Goal: Task Accomplishment & Management: Manage account settings

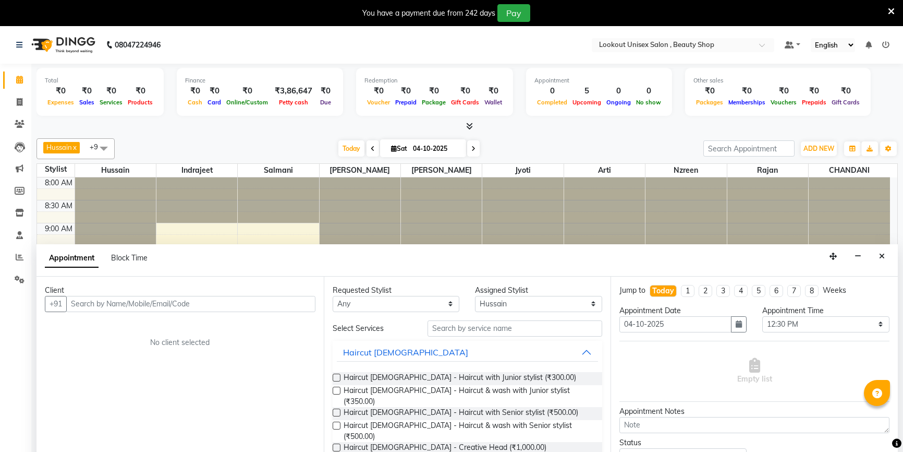
select select "68200"
select select "750"
select select "tentative"
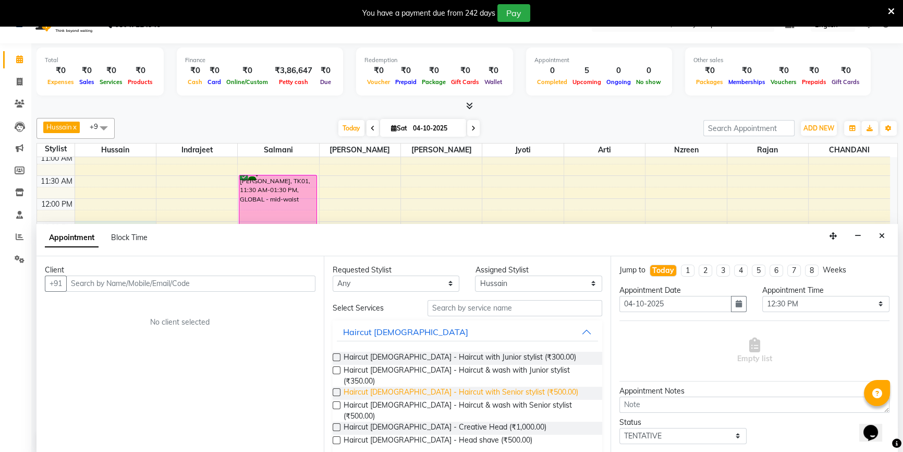
click at [403, 386] on span "Haircut [DEMOGRAPHIC_DATA] - Haircut with Senior stylist (₹500.00)" at bounding box center [461, 392] width 235 height 13
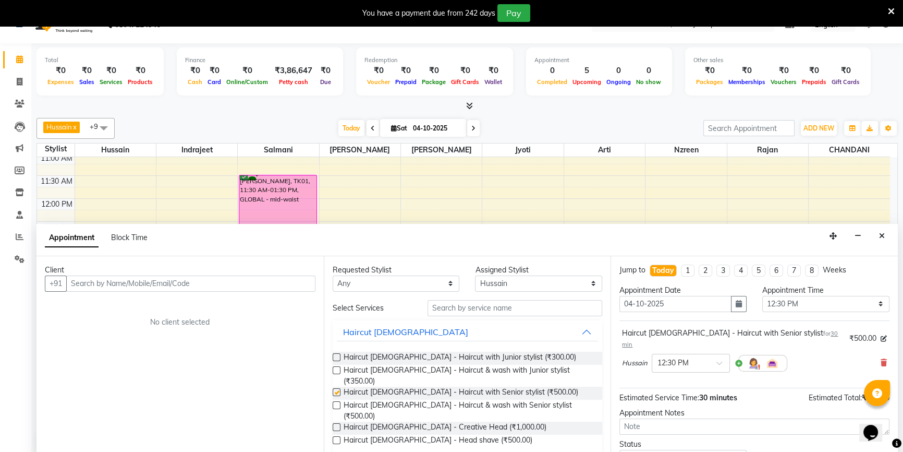
checkbox input "false"
click at [255, 277] on input "text" at bounding box center [190, 283] width 249 height 16
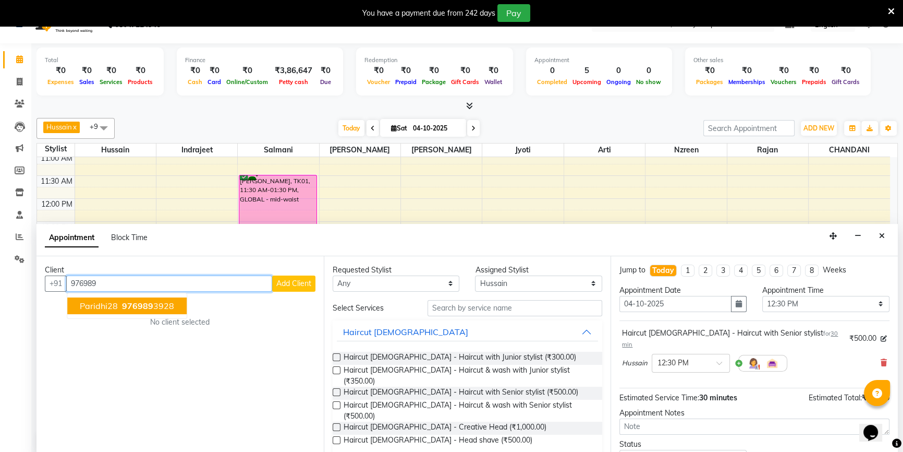
click at [159, 302] on ngb-highlight "976989 3928" at bounding box center [147, 305] width 54 height 10
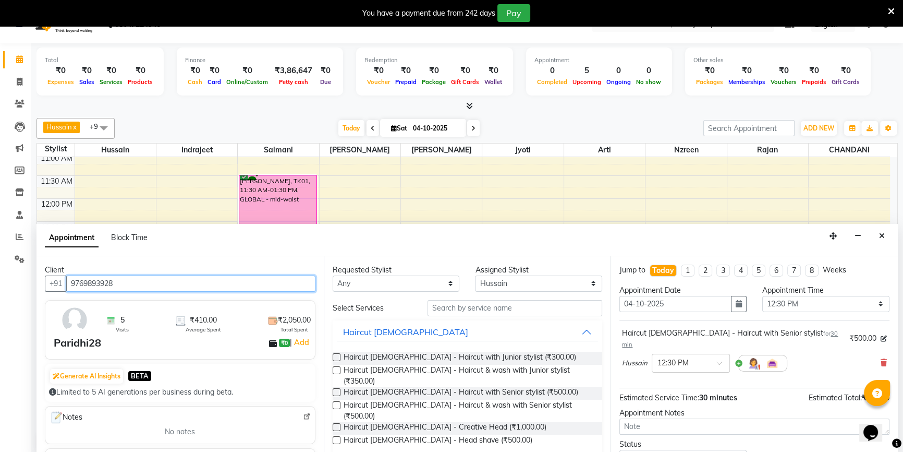
type input "9769893928"
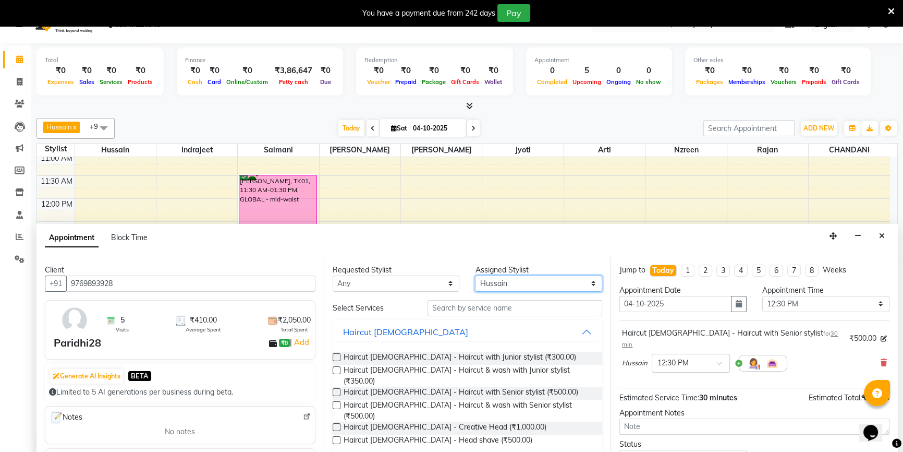
click at [540, 280] on select "Select [PERSON_NAME] [PERSON_NAME] Sir [PERSON_NAME] Jyoti [PERSON_NAME] [PERSO…" at bounding box center [538, 283] width 127 height 16
select select "68253"
click at [475, 275] on select "Select [PERSON_NAME] [PERSON_NAME] Sir [PERSON_NAME] Jyoti [PERSON_NAME] [PERSO…" at bounding box center [538, 283] width 127 height 16
click at [468, 300] on input "text" at bounding box center [515, 308] width 175 height 16
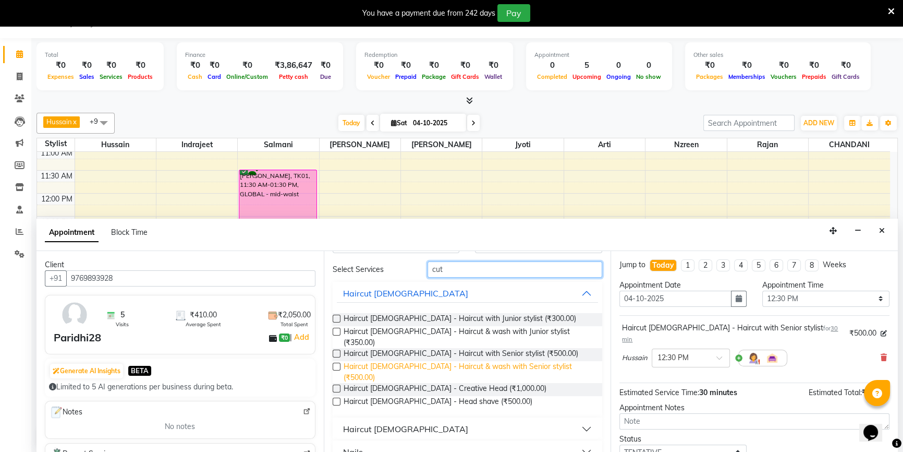
scroll to position [26, 0]
type input "cut"
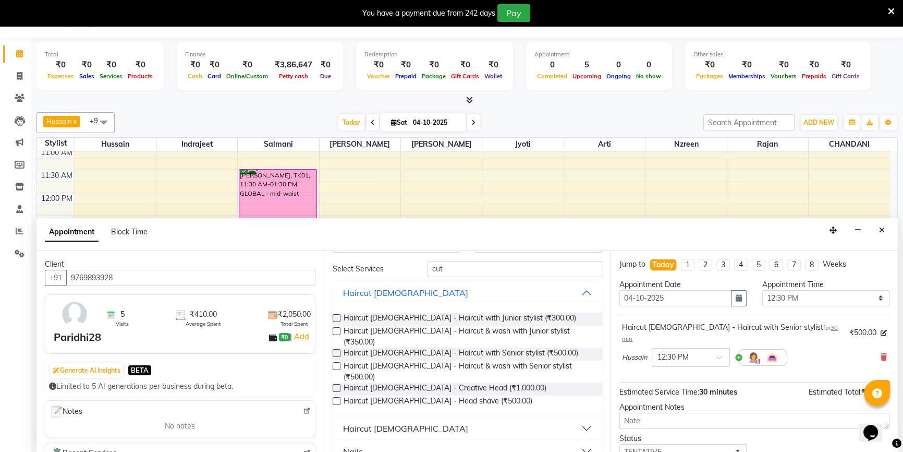
click at [396, 422] on div "Haircut [DEMOGRAPHIC_DATA]" at bounding box center [405, 428] width 125 height 13
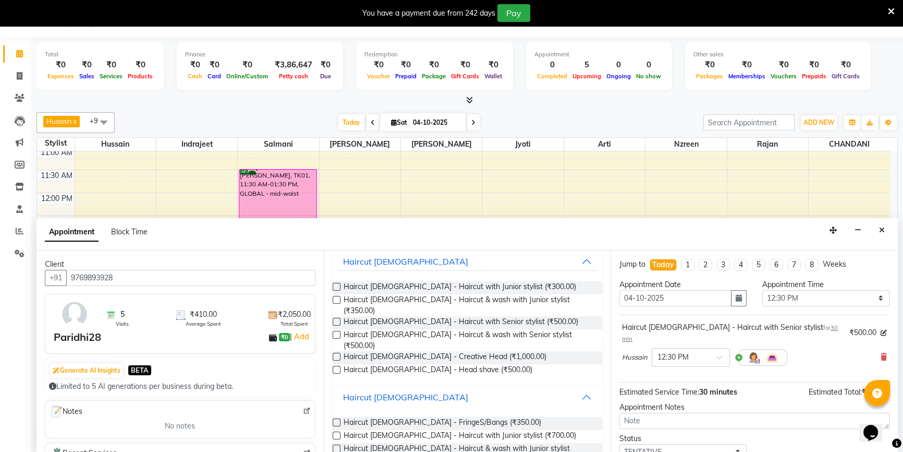
scroll to position [81, 0]
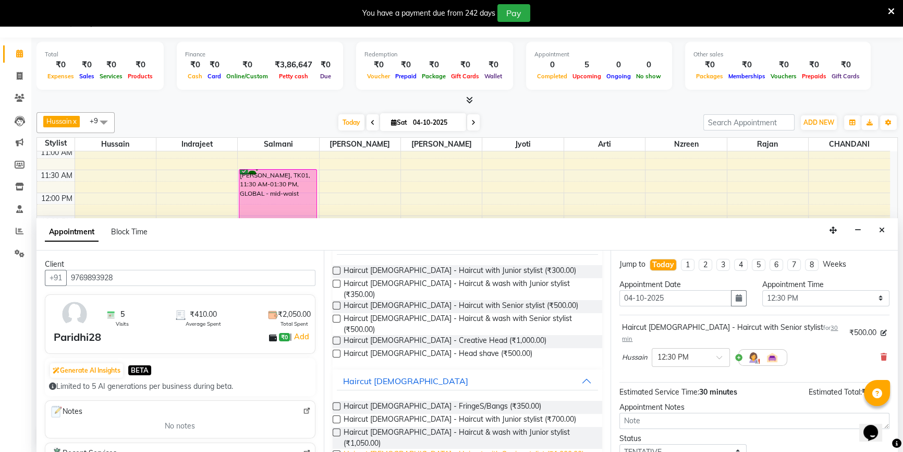
click at [495, 449] on span "Haircut [DEMOGRAPHIC_DATA] - Haircut with Senior stylist (₹1,000.00)" at bounding box center [464, 455] width 240 height 13
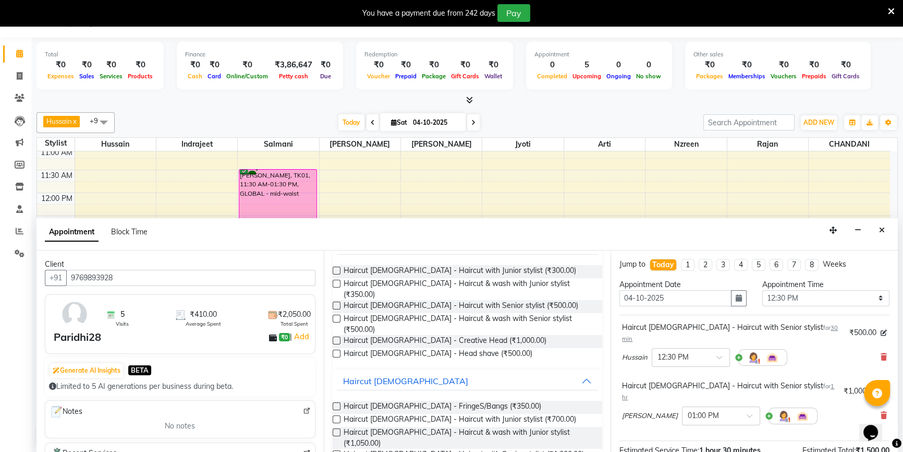
checkbox input "false"
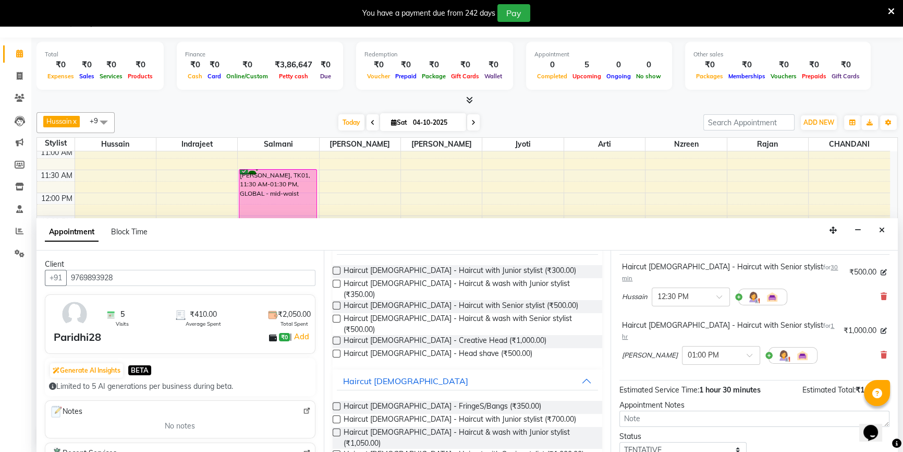
scroll to position [109, 0]
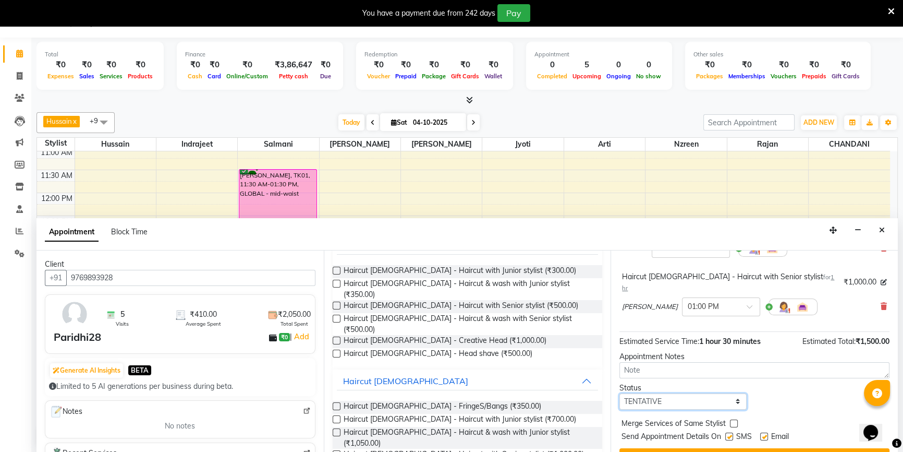
click at [682, 393] on select "Select TENTATIVE CONFIRM CHECK-IN UPCOMING" at bounding box center [683, 401] width 127 height 16
select select "confirm booking"
click at [620, 393] on select "Select TENTATIVE CONFIRM CHECK-IN UPCOMING" at bounding box center [683, 401] width 127 height 16
click at [763, 432] on label at bounding box center [764, 436] width 8 height 8
click at [763, 434] on input "checkbox" at bounding box center [763, 437] width 7 height 7
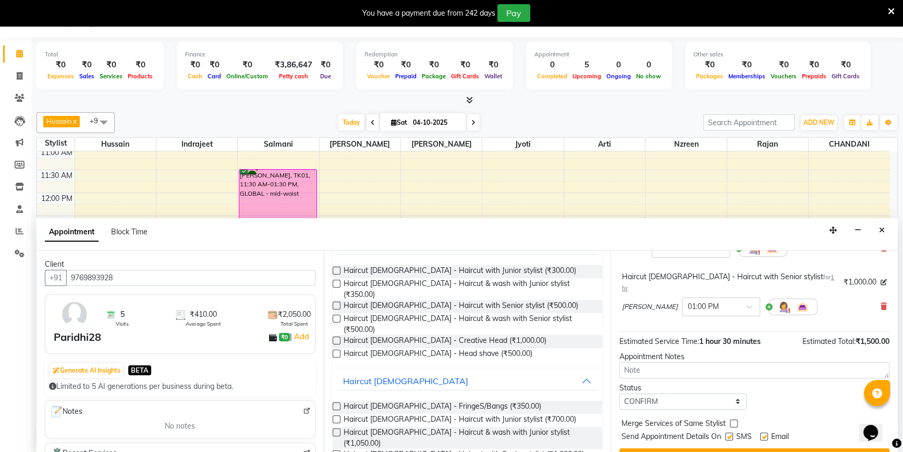
checkbox input "false"
click at [734, 431] on div "SMS" at bounding box center [743, 437] width 35 height 13
click at [729, 432] on label at bounding box center [730, 436] width 8 height 8
click at [729, 434] on input "checkbox" at bounding box center [729, 437] width 7 height 7
checkbox input "false"
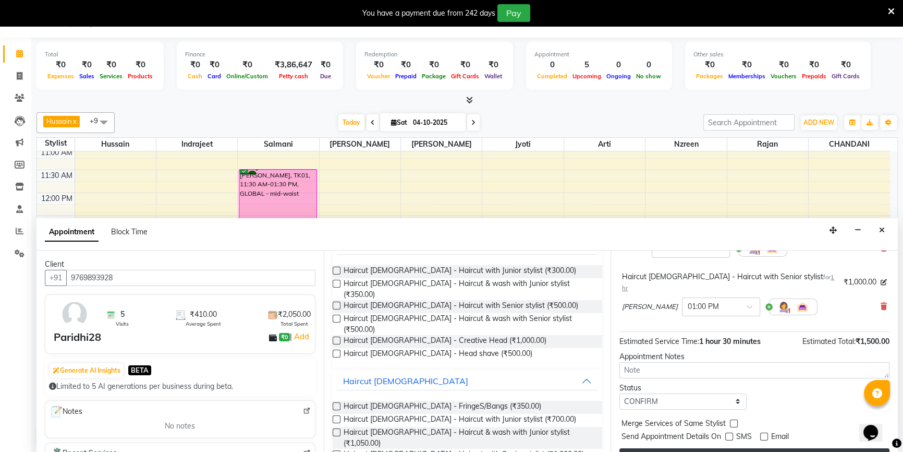
click at [730, 448] on button "Book" at bounding box center [755, 457] width 270 height 19
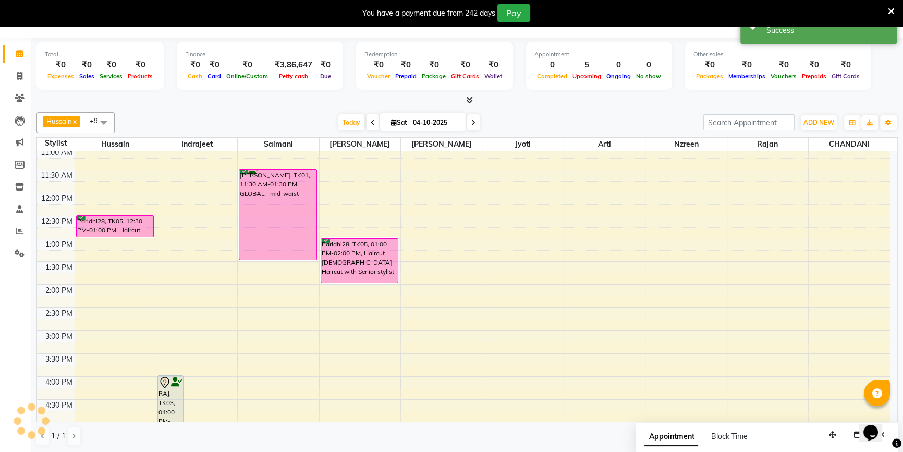
scroll to position [0, 0]
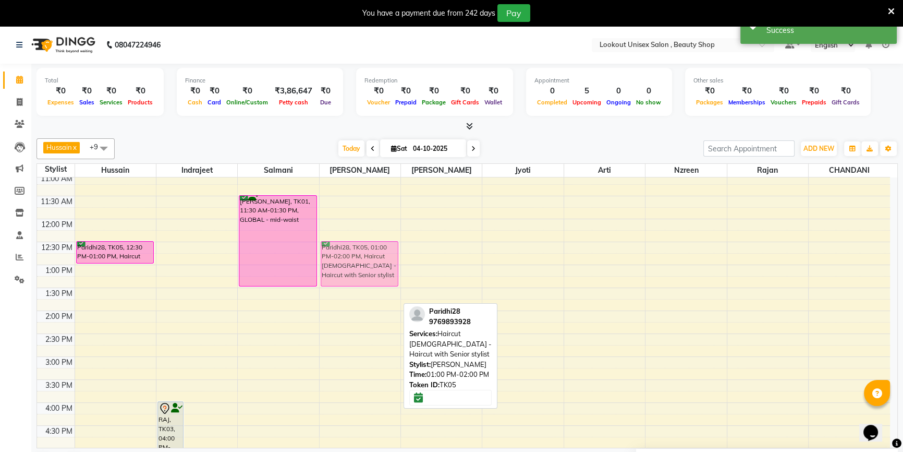
drag, startPoint x: 371, startPoint y: 294, endPoint x: 377, endPoint y: 273, distance: 21.8
click at [377, 273] on div "Paridhi28, TK05, 01:00 PM-02:00 PM, Haircut Female - Haircut with Senior stylis…" at bounding box center [360, 356] width 81 height 642
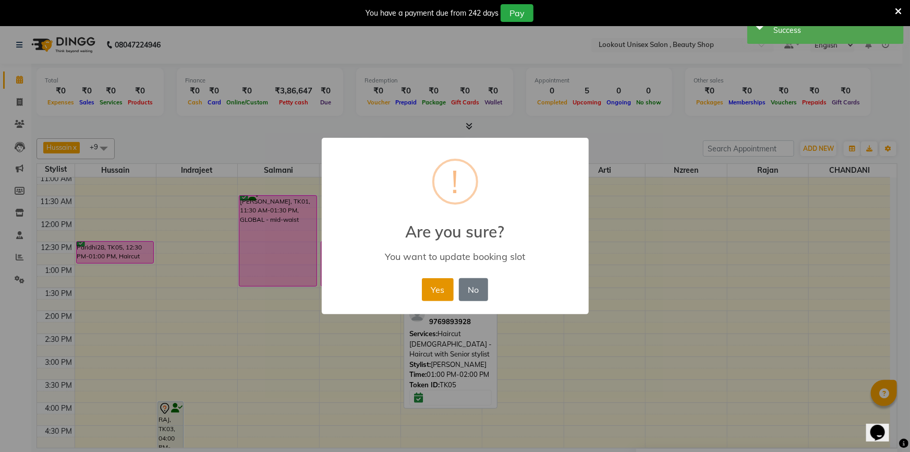
click at [438, 287] on button "Yes" at bounding box center [438, 289] width 32 height 23
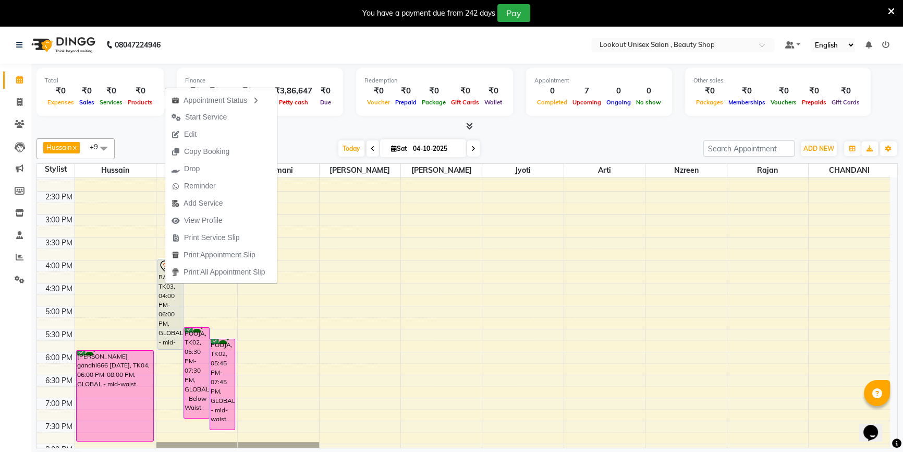
click at [227, 132] on button "Edit" at bounding box center [221, 134] width 112 height 17
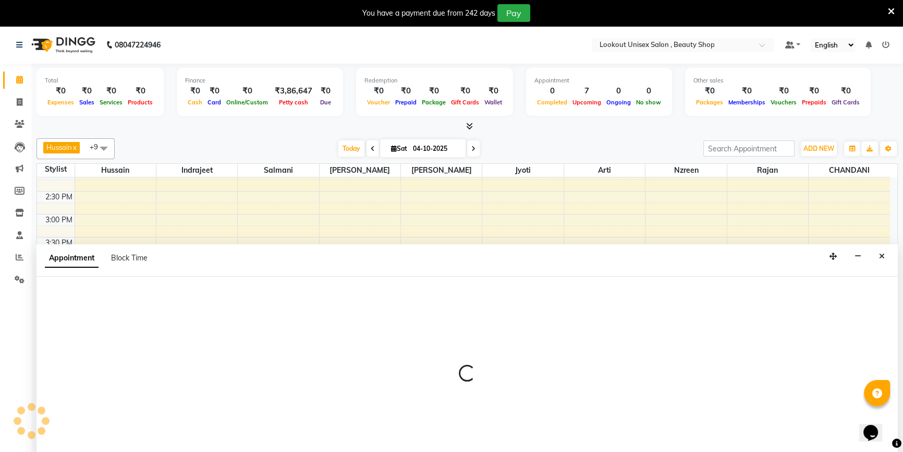
select select "tentative"
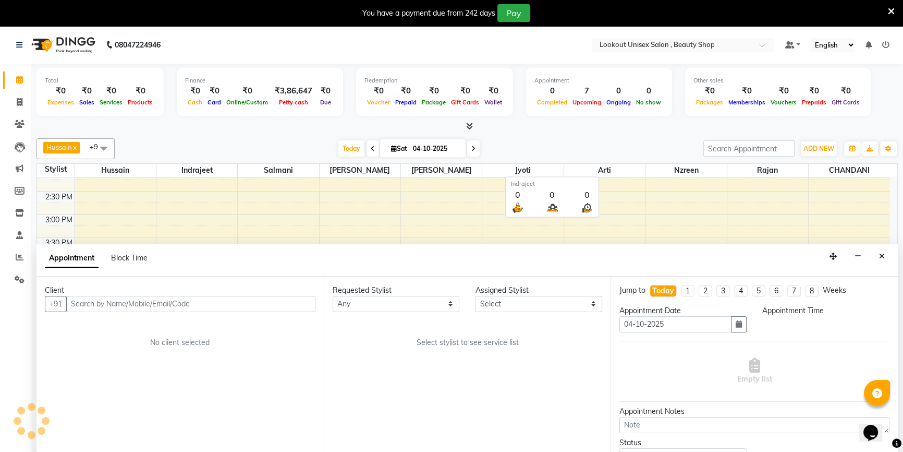
scroll to position [25, 0]
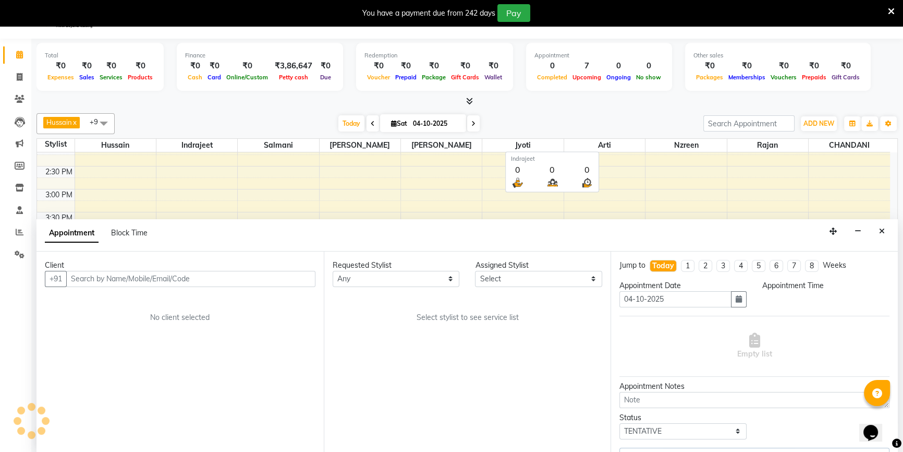
select select "67794"
select select "960"
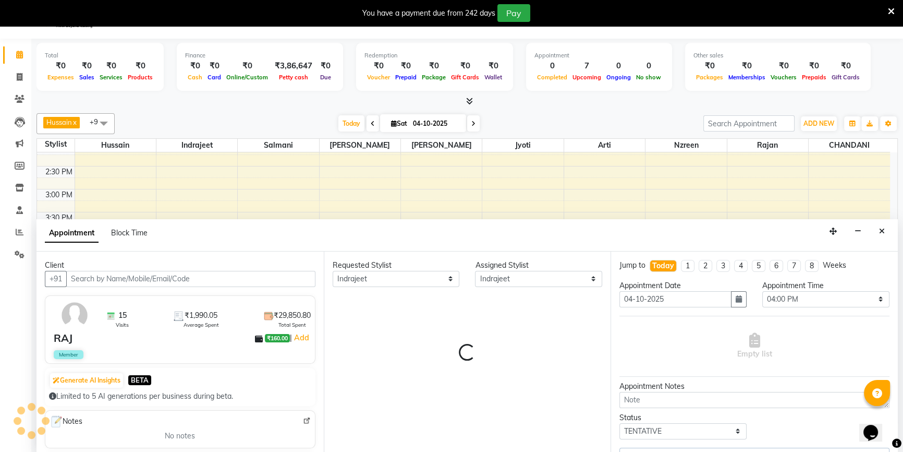
scroll to position [92, 0]
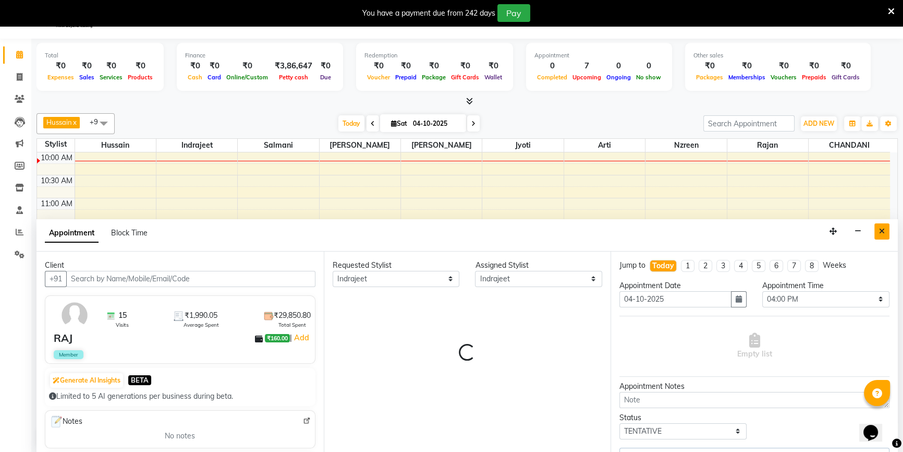
select select "3843"
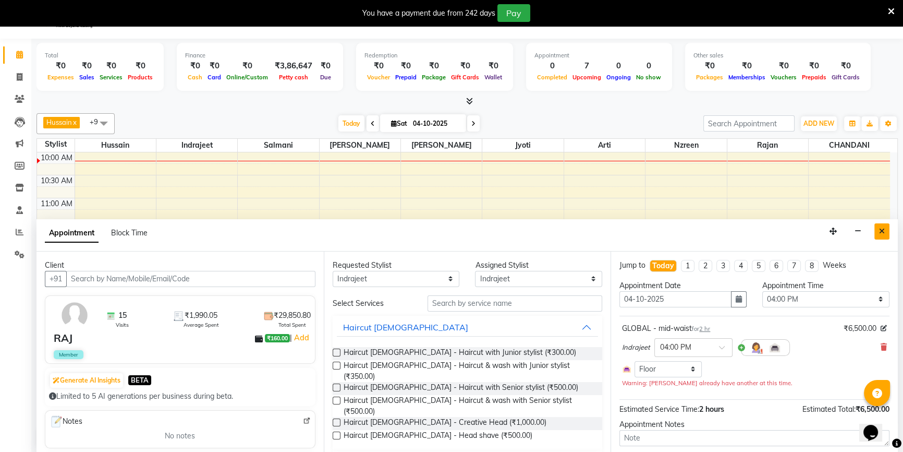
click at [883, 227] on icon "Close" at bounding box center [882, 230] width 6 height 7
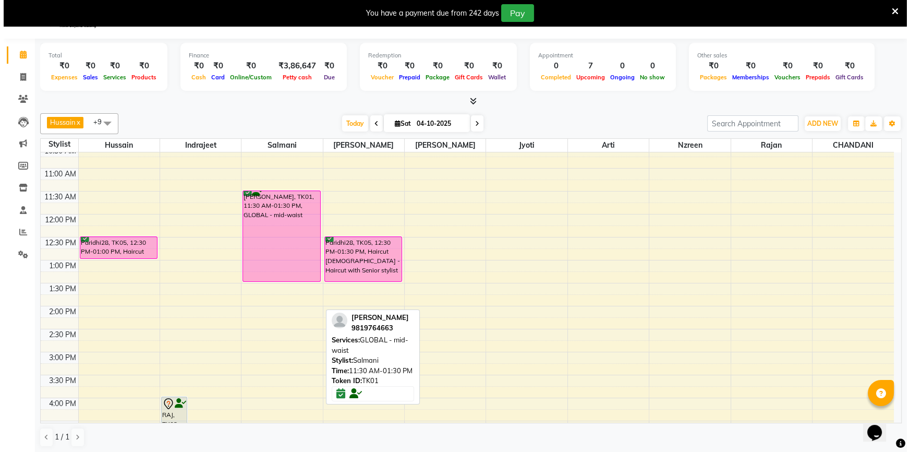
scroll to position [189, 0]
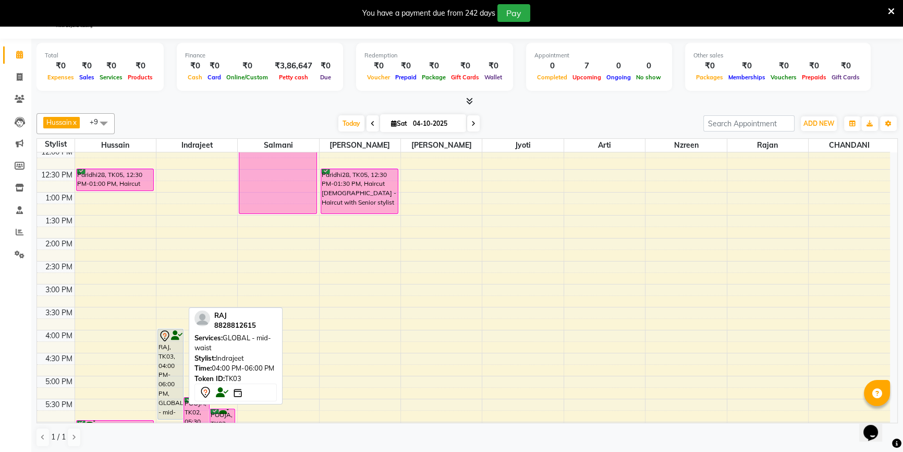
click at [168, 330] on icon at bounding box center [165, 336] width 13 height 13
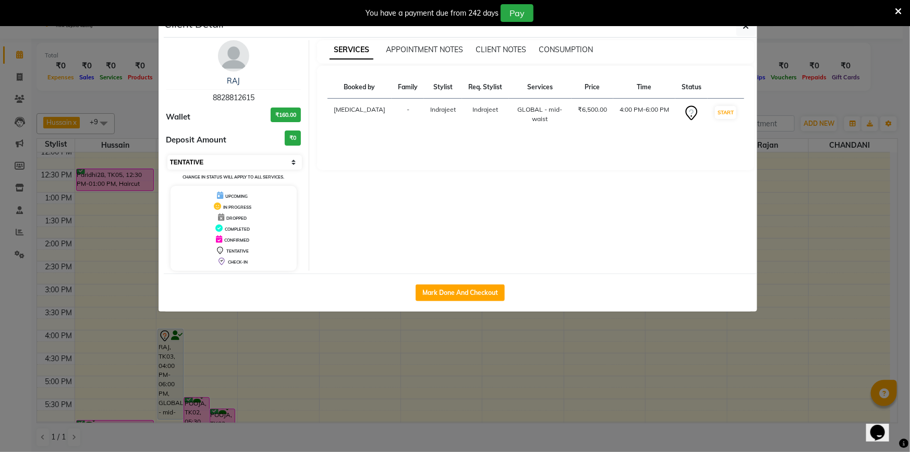
click at [188, 161] on select "Select IN SERVICE CONFIRMED TENTATIVE CHECK IN MARK DONE DROPPED UPCOMING" at bounding box center [234, 162] width 135 height 15
select select "6"
click at [167, 155] on select "Select IN SERVICE CONFIRMED TENTATIVE CHECK IN MARK DONE DROPPED UPCOMING" at bounding box center [234, 162] width 135 height 15
click at [743, 30] on icon "button" at bounding box center [746, 26] width 6 height 8
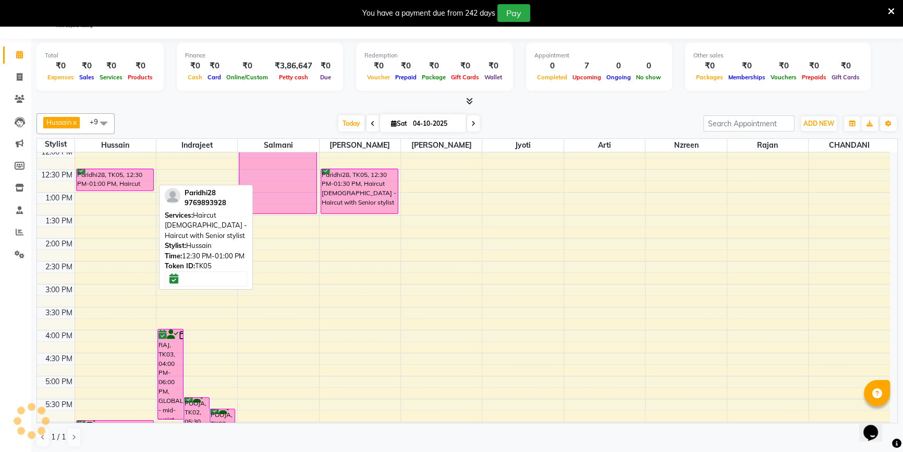
click at [81, 175] on div "Paridhi28, TK05, 12:30 PM-01:00 PM, Haircut [DEMOGRAPHIC_DATA] - Haircut with S…" at bounding box center [115, 179] width 77 height 21
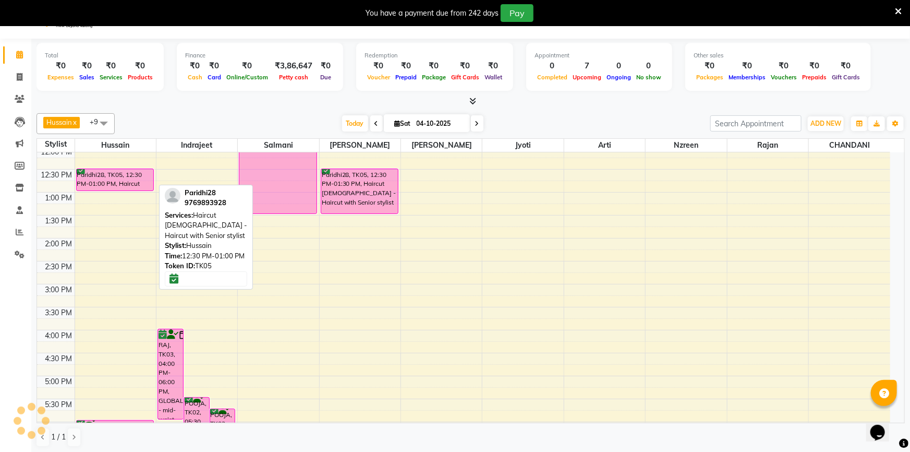
select select "6"
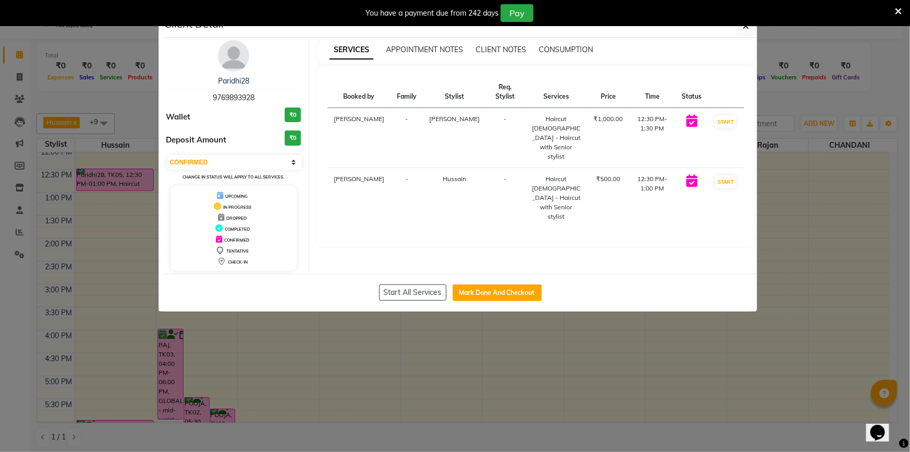
click at [227, 99] on span "9769893928" at bounding box center [234, 97] width 42 height 9
click at [232, 82] on link "Paridhi28" at bounding box center [233, 80] width 31 height 9
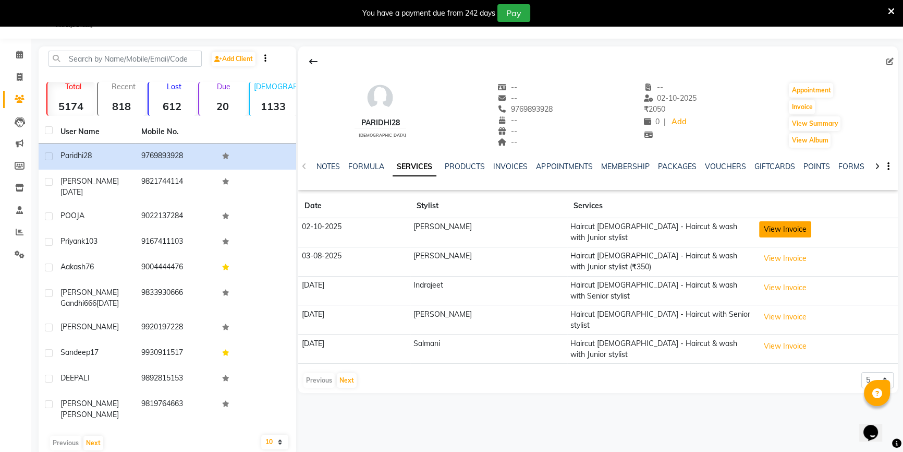
click at [759, 225] on button "View Invoice" at bounding box center [785, 229] width 52 height 16
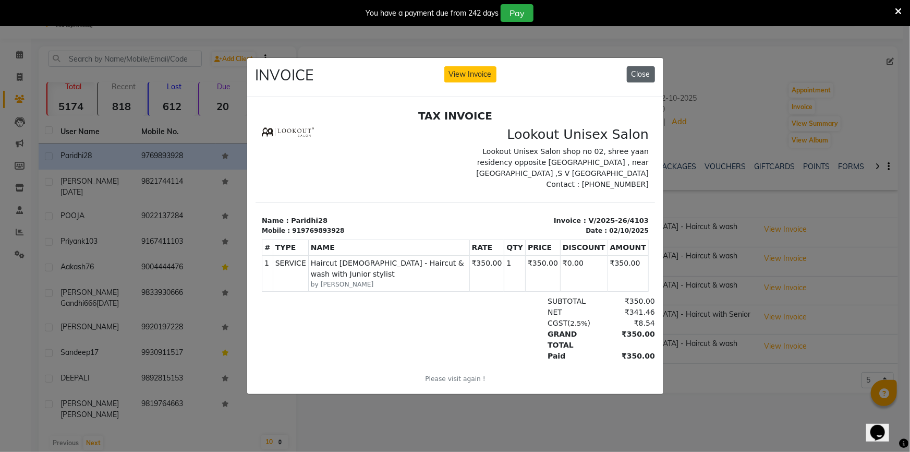
click at [647, 66] on button "Close" at bounding box center [641, 74] width 28 height 16
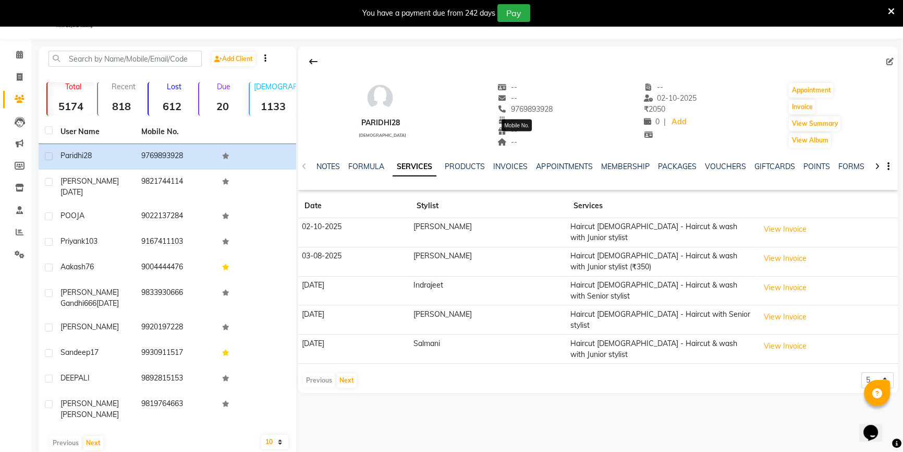
click at [525, 106] on span "9769893928" at bounding box center [525, 108] width 55 height 9
drag, startPoint x: 524, startPoint y: 106, endPoint x: 518, endPoint y: 106, distance: 6.3
copy span "9769893928"
click at [19, 62] on link "Calendar" at bounding box center [15, 54] width 25 height 17
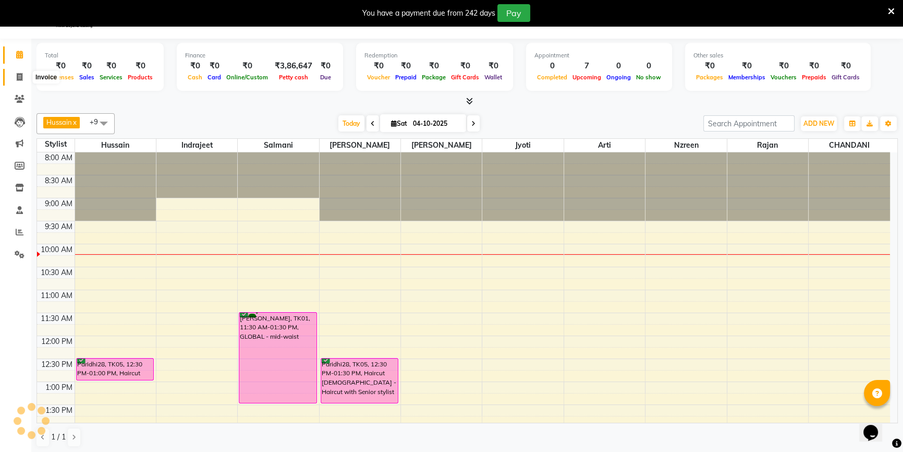
click at [22, 72] on span at bounding box center [19, 77] width 18 height 12
select select "service"
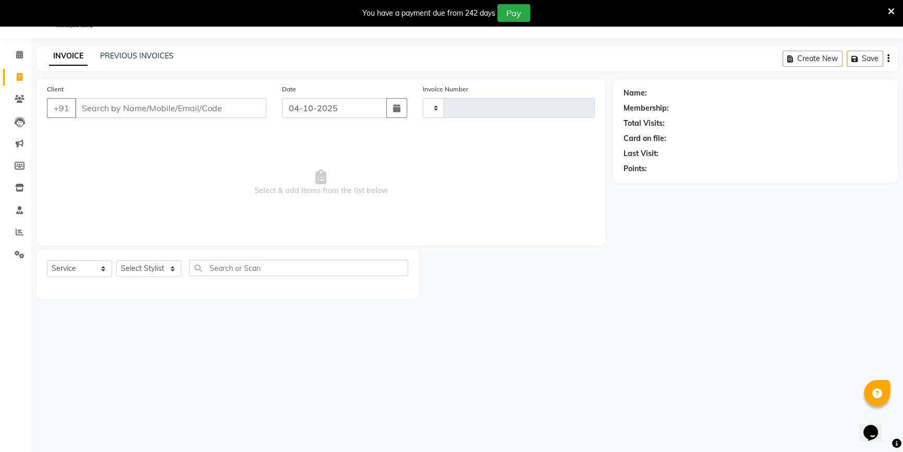
type input "4143"
select select "7658"
click at [27, 50] on span at bounding box center [19, 55] width 18 height 12
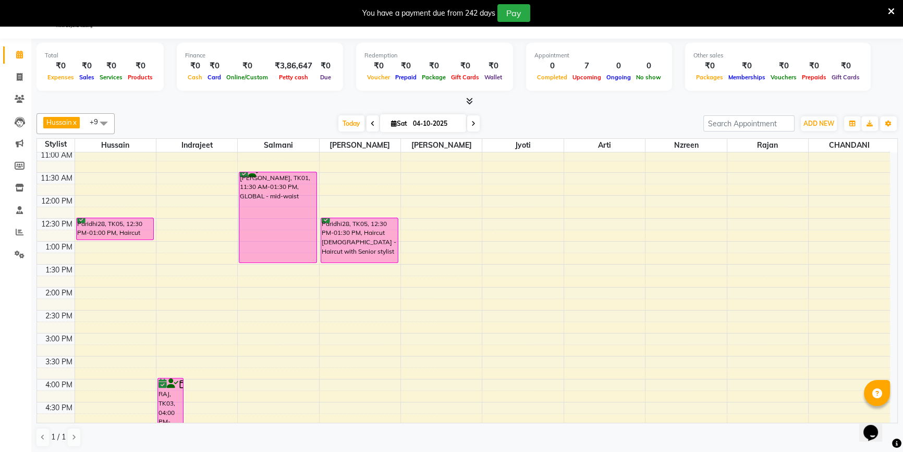
scroll to position [142, 0]
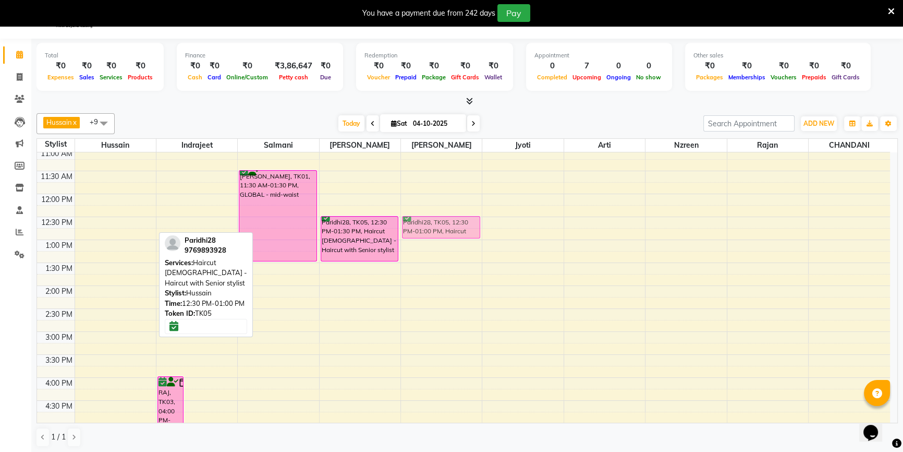
drag, startPoint x: 90, startPoint y: 224, endPoint x: 433, endPoint y: 229, distance: 342.7
click at [433, 229] on tr "Paridhi28, TK05, 12:30 PM-01:00 PM, Haircut [DEMOGRAPHIC_DATA] - Haircut with S…" at bounding box center [463, 331] width 853 height 642
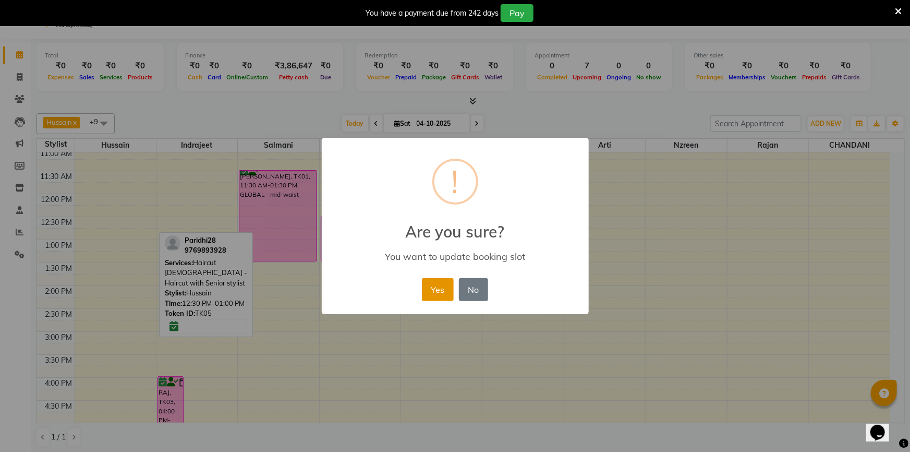
click at [443, 296] on button "Yes" at bounding box center [438, 289] width 32 height 23
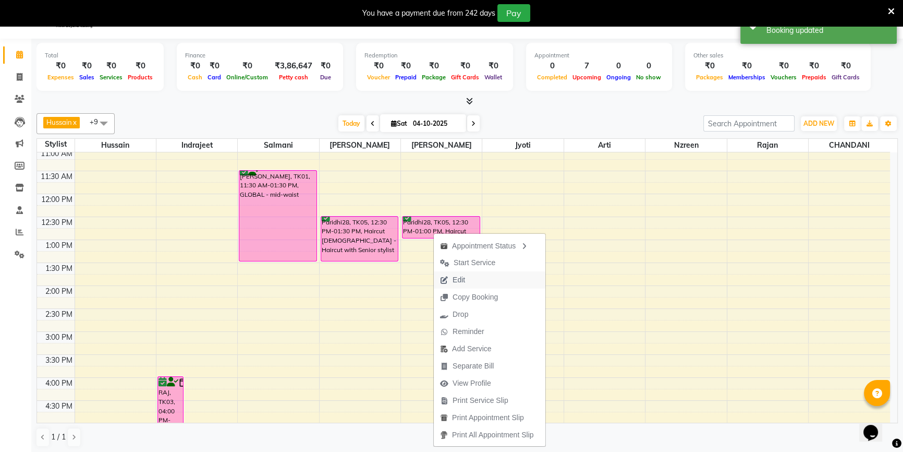
click at [469, 274] on span "Edit" at bounding box center [453, 279] width 38 height 17
select select "tentative"
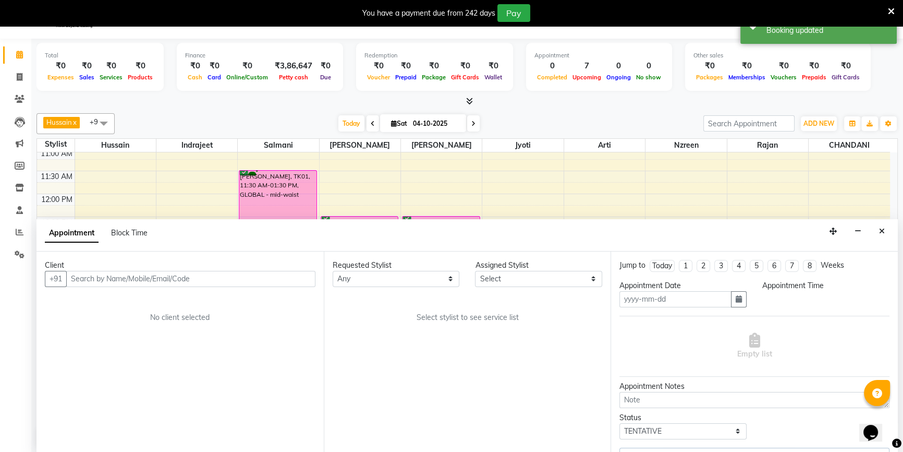
type input "04-10-2025"
select select "confirm booking"
select select "750"
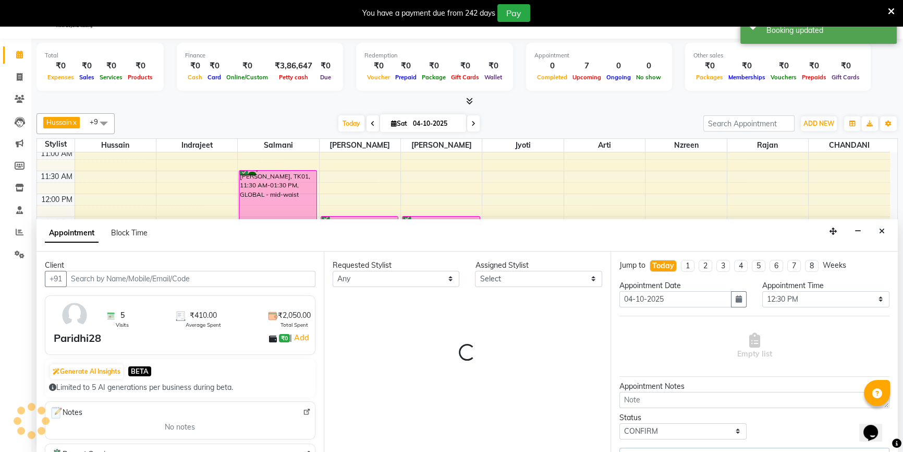
select select "68259"
select select "3843"
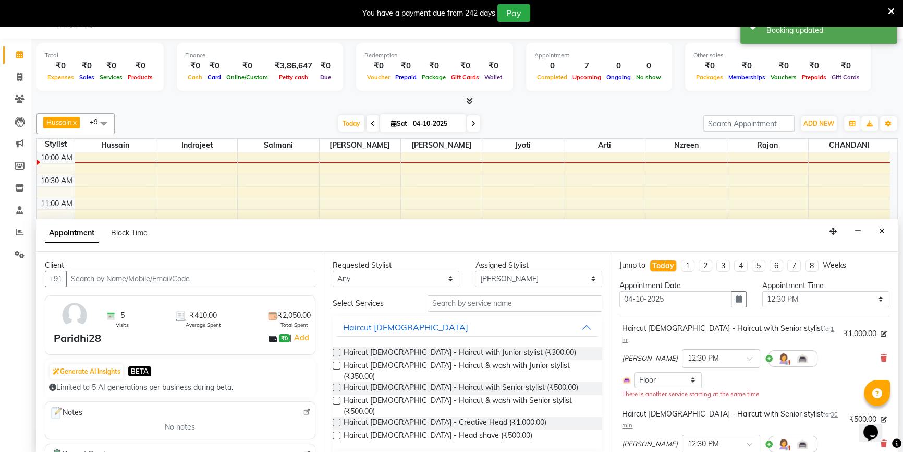
scroll to position [47, 0]
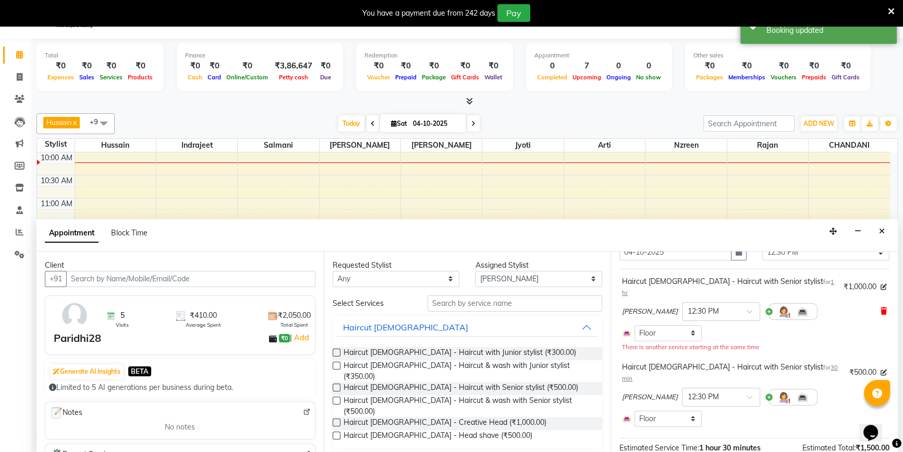
click at [881, 307] on icon at bounding box center [884, 310] width 6 height 7
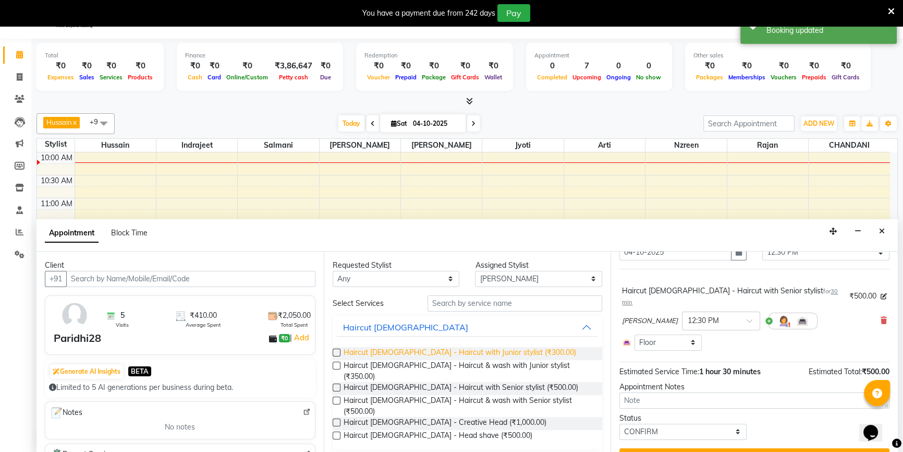
click at [501, 355] on span "Haircut [DEMOGRAPHIC_DATA] - Haircut with Junior stylist (₹300.00)" at bounding box center [460, 353] width 233 height 13
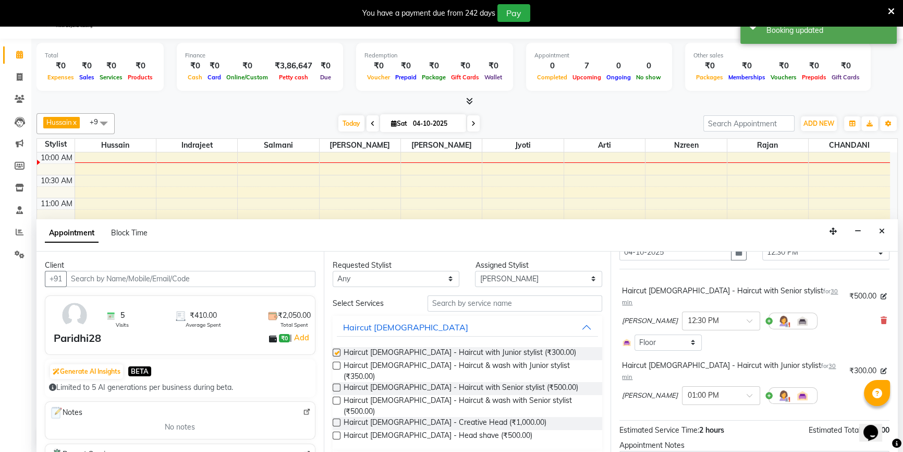
checkbox input "false"
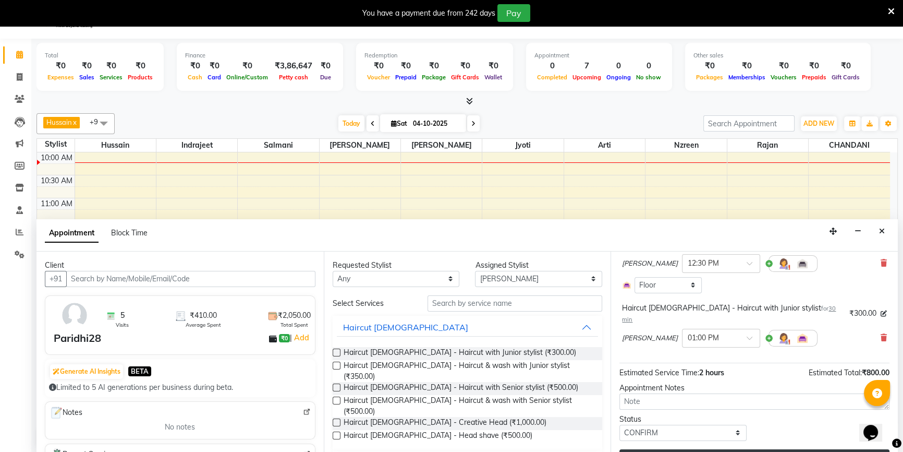
click at [650, 449] on button "Update" at bounding box center [755, 458] width 270 height 19
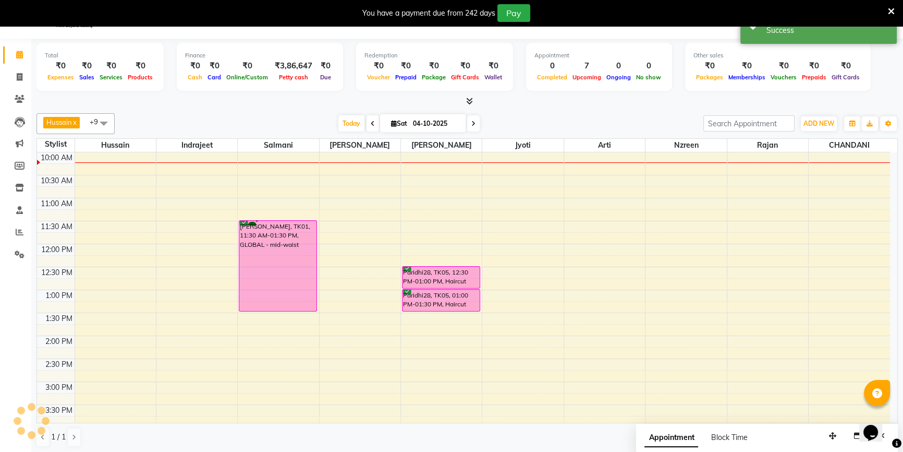
scroll to position [0, 0]
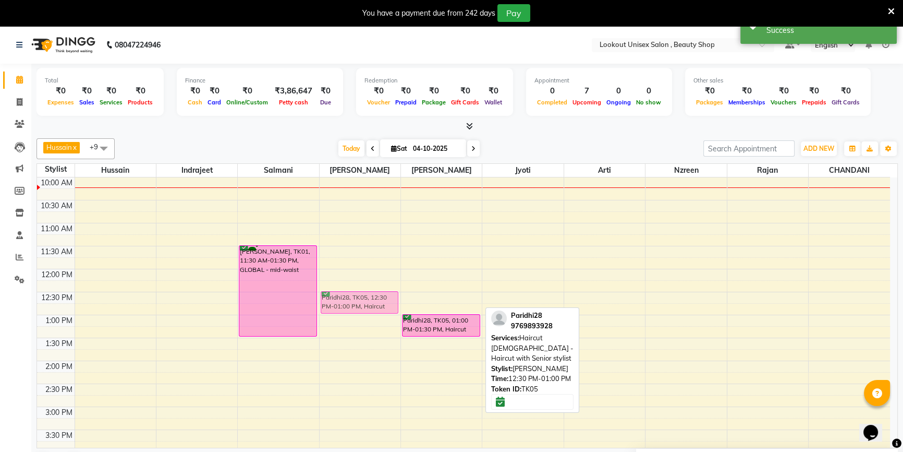
drag, startPoint x: 415, startPoint y: 303, endPoint x: 373, endPoint y: 306, distance: 41.3
click at [369, 306] on tr "[PERSON_NAME] gandhi666 [DATE], TK04, 06:00 PM-08:00 PM, GLOBAL - mid-waist RAJ…" at bounding box center [463, 407] width 853 height 642
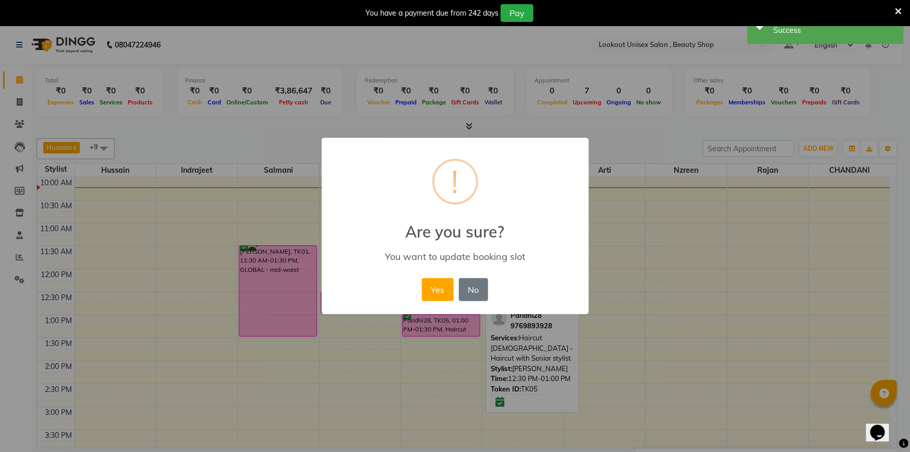
click at [428, 283] on button "Yes" at bounding box center [438, 289] width 32 height 23
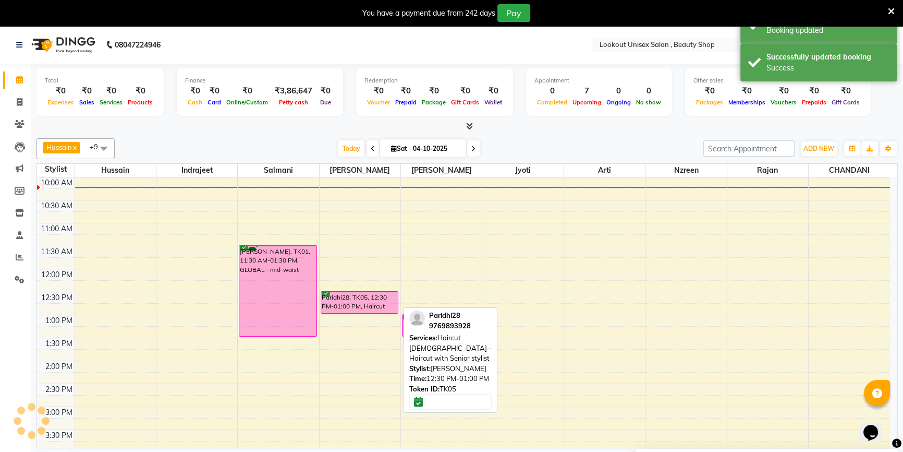
click at [391, 298] on div "Paridhi28, TK05, 12:30 PM-01:00 PM, Haircut [DEMOGRAPHIC_DATA] - Haircut with S…" at bounding box center [359, 302] width 77 height 21
click at [376, 296] on div "Paridhi28, TK05, 12:30 PM-01:00 PM, Haircut [DEMOGRAPHIC_DATA] - Haircut with S…" at bounding box center [359, 302] width 77 height 21
select select "6"
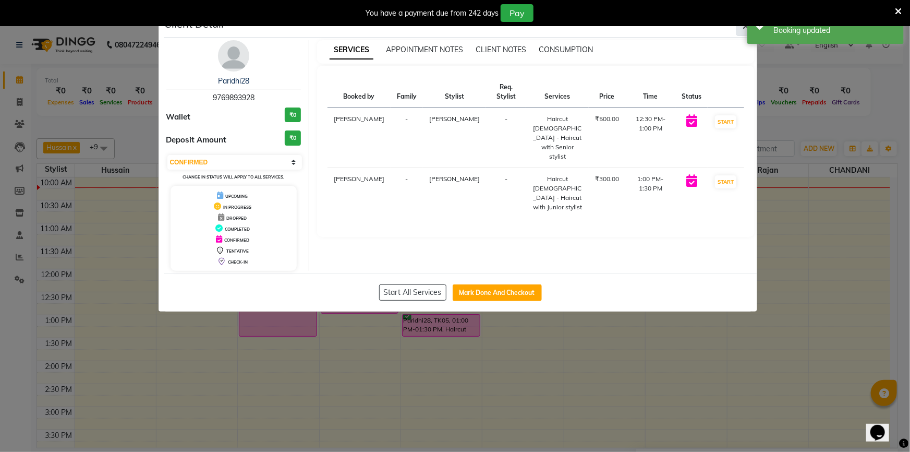
click at [745, 28] on icon "button" at bounding box center [746, 26] width 6 height 8
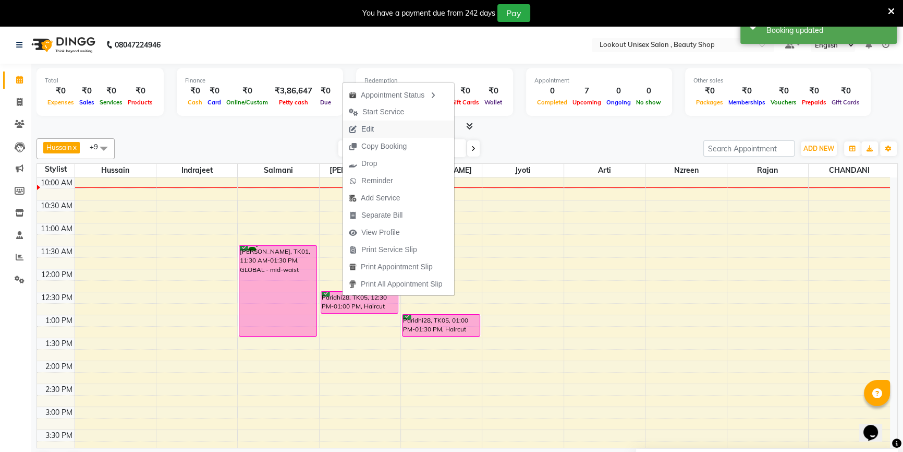
click at [374, 126] on span "Edit" at bounding box center [362, 128] width 38 height 17
select select "tentative"
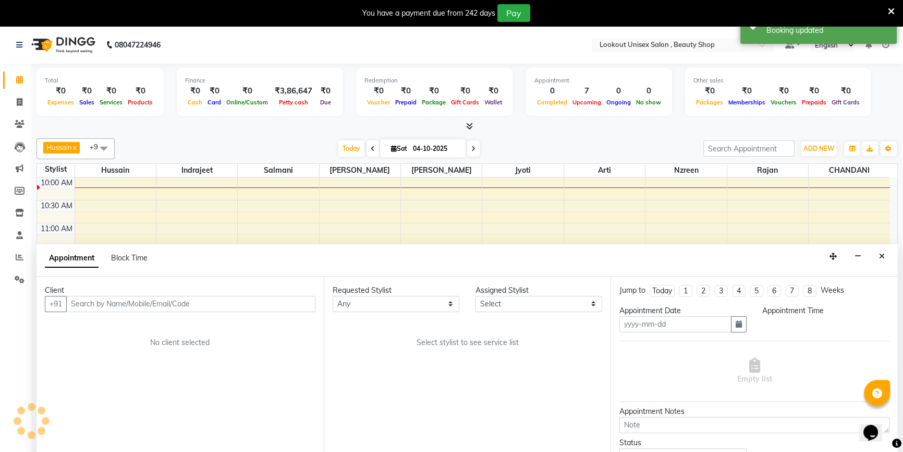
type input "04-10-2025"
select select "68259"
select select "confirm booking"
select select "750"
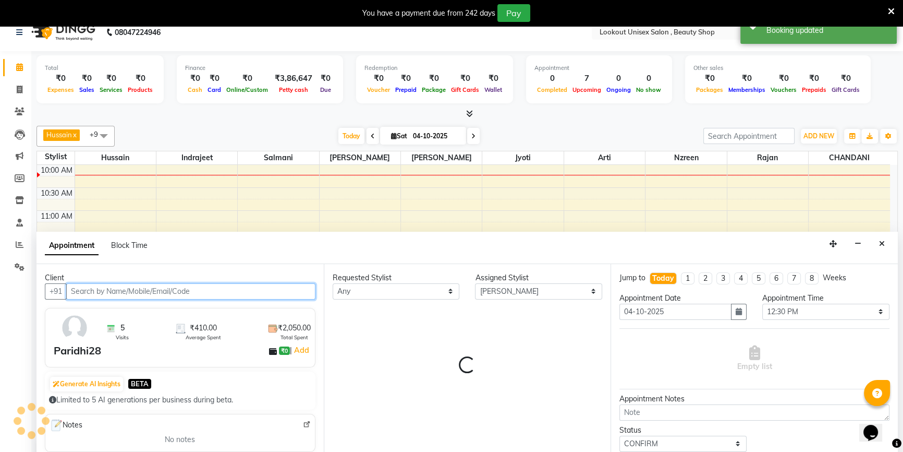
select select "3843"
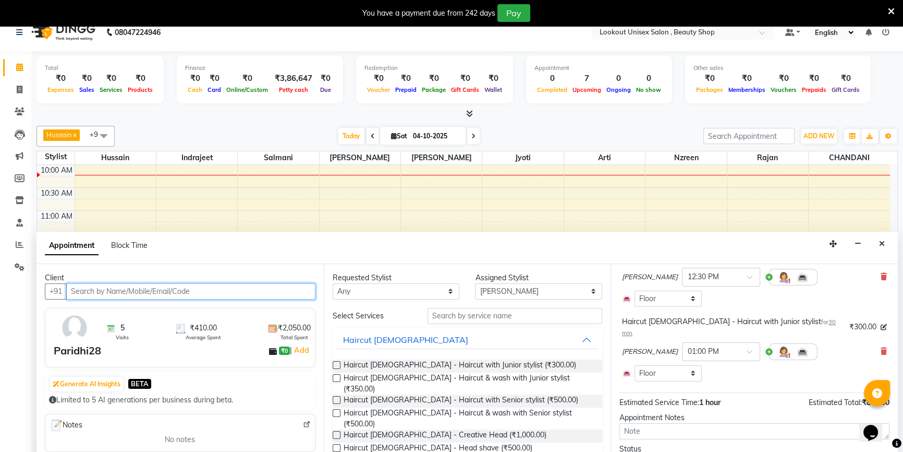
scroll to position [94, 0]
click at [881, 272] on icon at bounding box center [884, 275] width 6 height 7
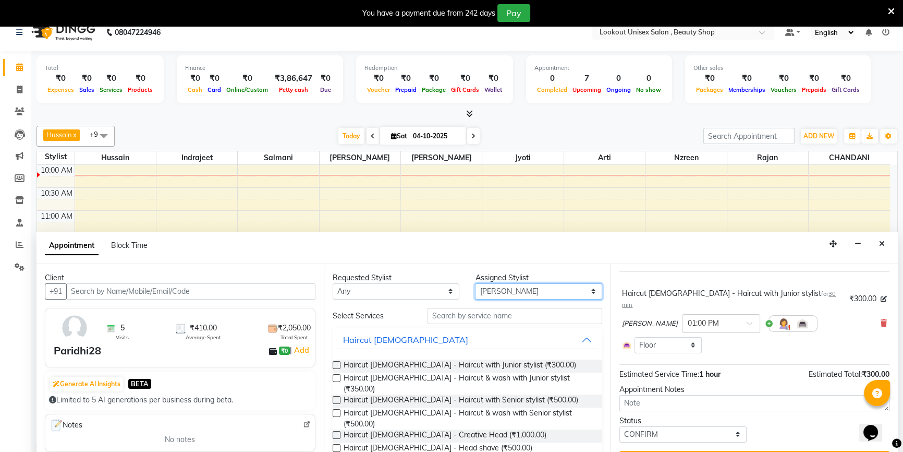
click at [509, 294] on select "Select [PERSON_NAME] [PERSON_NAME] Sir [PERSON_NAME] Jyoti [PERSON_NAME] [PERSO…" at bounding box center [538, 291] width 127 height 16
select select "68253"
click at [475, 283] on select "Select [PERSON_NAME] [PERSON_NAME] Sir [PERSON_NAME] Jyoti [PERSON_NAME] [PERSO…" at bounding box center [538, 291] width 127 height 16
click at [438, 317] on input "text" at bounding box center [515, 316] width 175 height 16
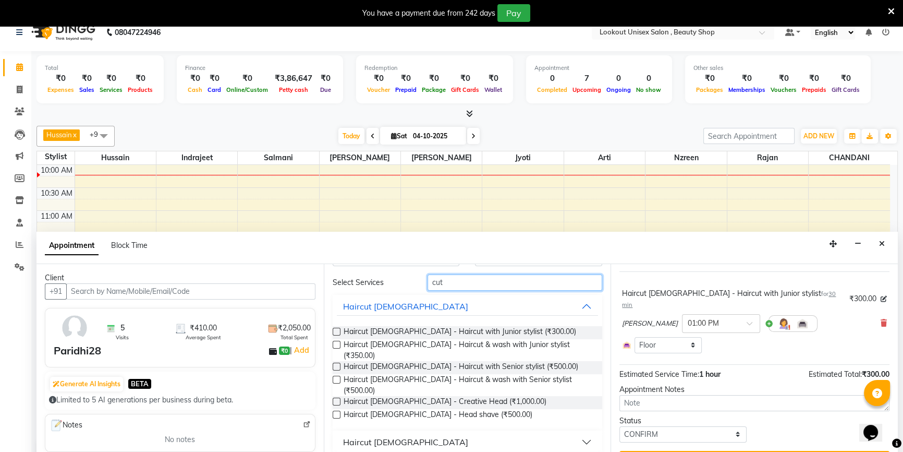
scroll to position [26, 0]
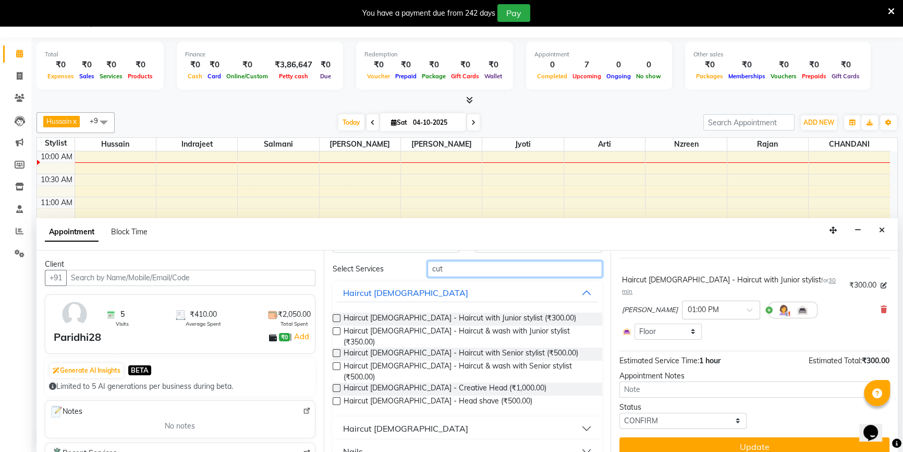
type input "cut"
click at [377, 422] on div "Haircut [DEMOGRAPHIC_DATA]" at bounding box center [405, 428] width 125 height 13
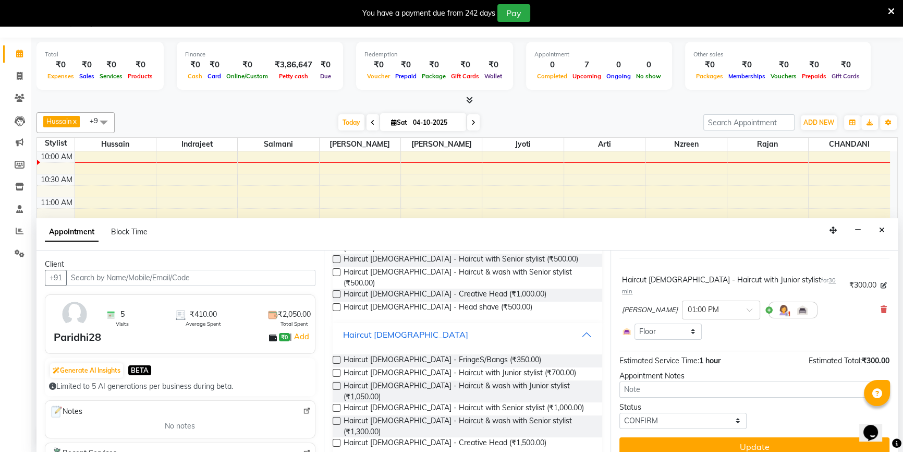
scroll to position [128, 0]
click at [461, 402] on span "Haircut [DEMOGRAPHIC_DATA] - Haircut with Senior stylist (₹1,000.00)" at bounding box center [464, 408] width 240 height 13
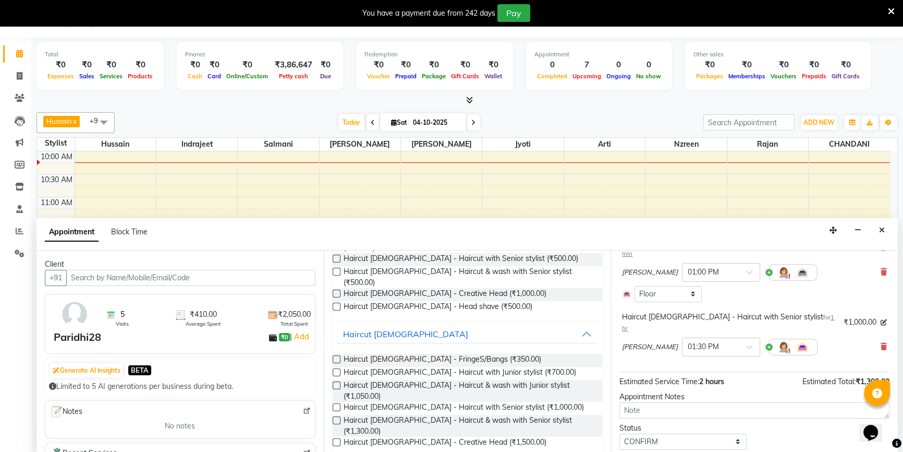
checkbox input "false"
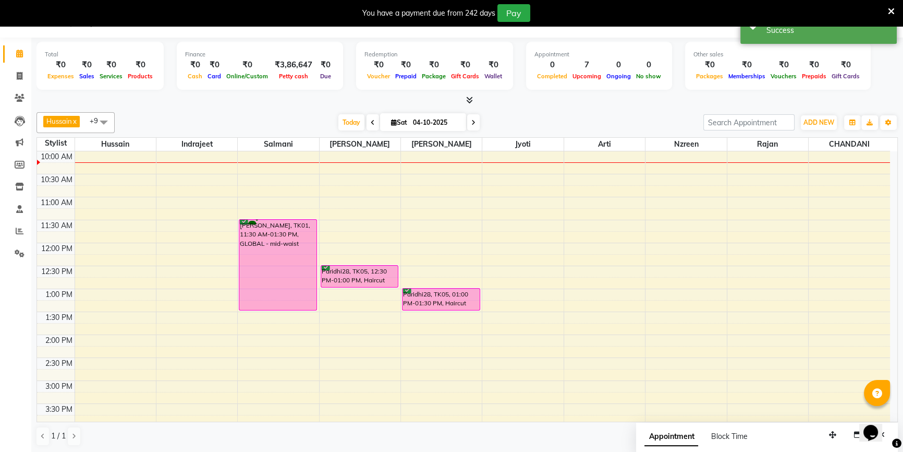
scroll to position [0, 0]
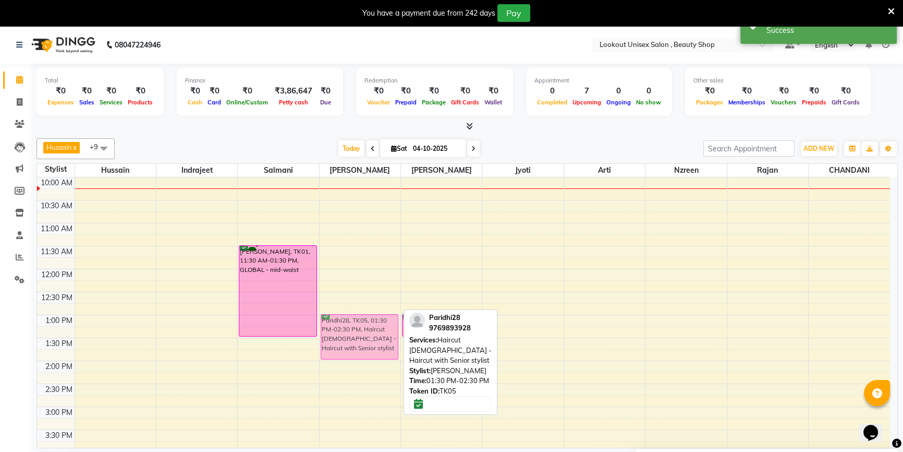
drag, startPoint x: 376, startPoint y: 351, endPoint x: 372, endPoint y: 331, distance: 20.6
click at [372, 331] on div "Paridhi28, TK05, 01:30 PM-02:30 PM, Haircut [DEMOGRAPHIC_DATA] - Haircut with S…" at bounding box center [360, 407] width 81 height 642
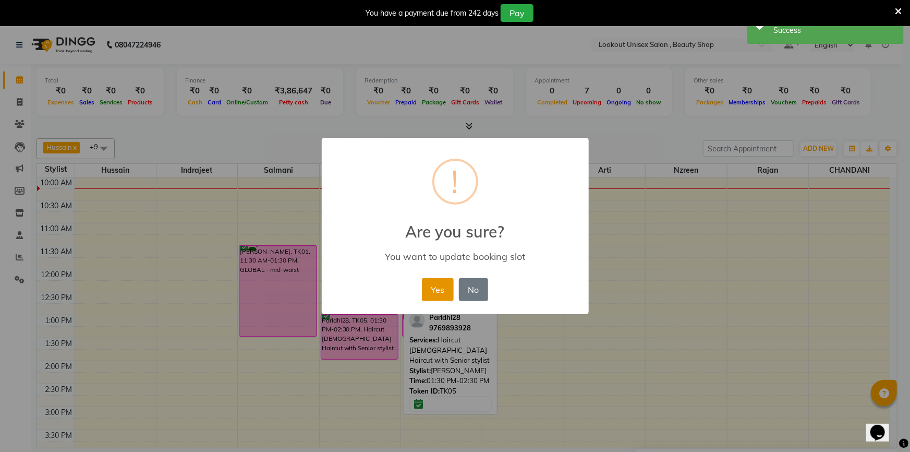
click at [446, 298] on button "Yes" at bounding box center [438, 289] width 32 height 23
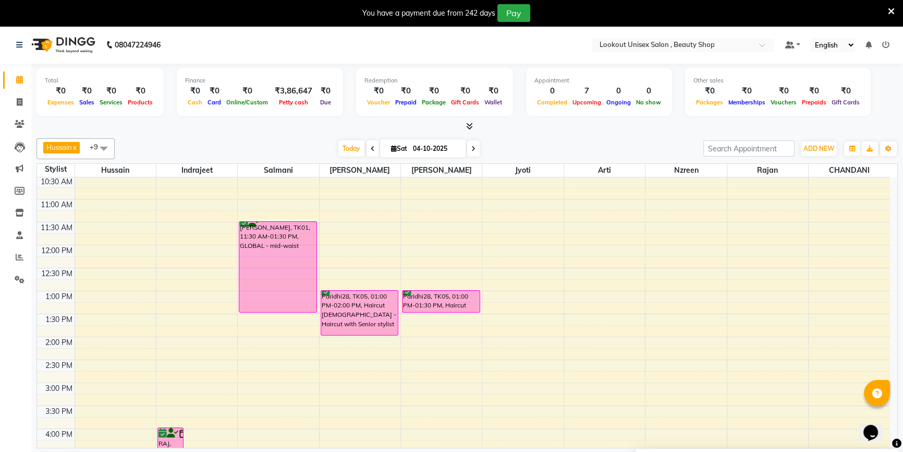
scroll to position [139, 0]
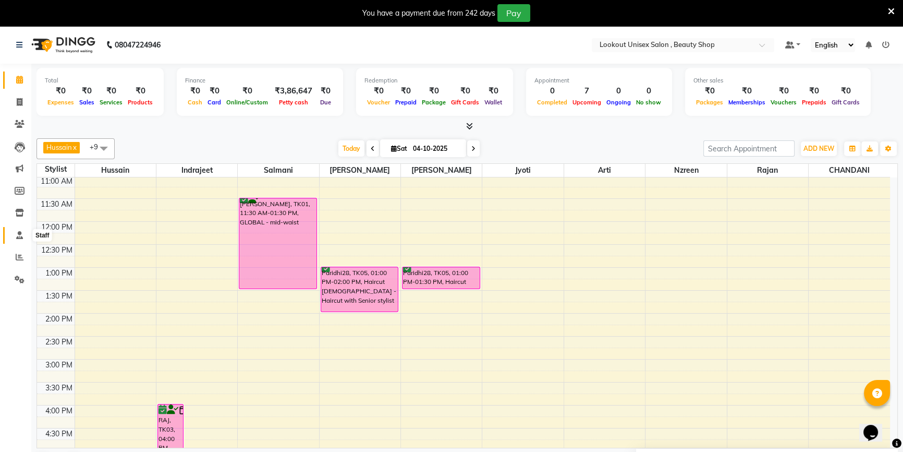
click at [13, 234] on span at bounding box center [19, 235] width 18 height 12
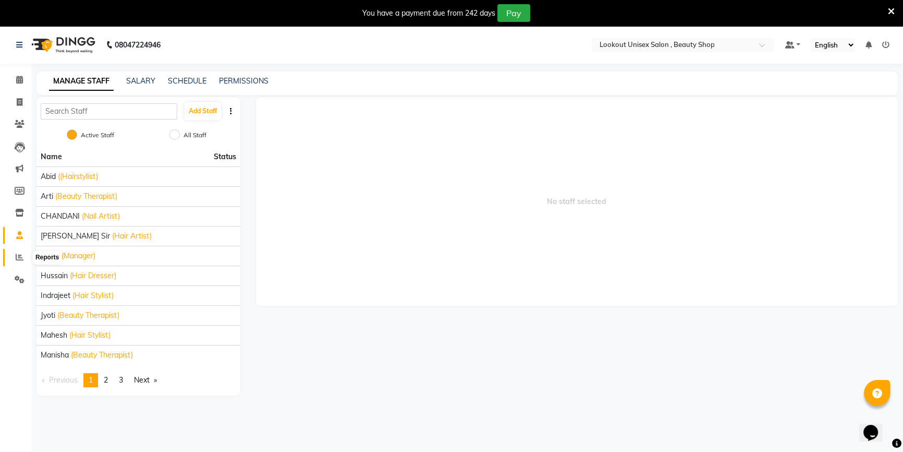
click at [25, 261] on span at bounding box center [19, 257] width 18 height 12
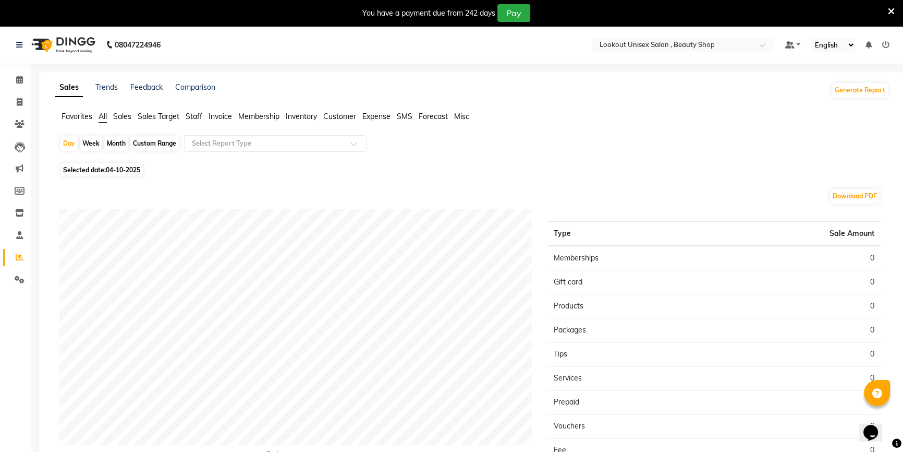
click at [117, 146] on div "Month" at bounding box center [116, 143] width 24 height 15
select select "10"
select select "2025"
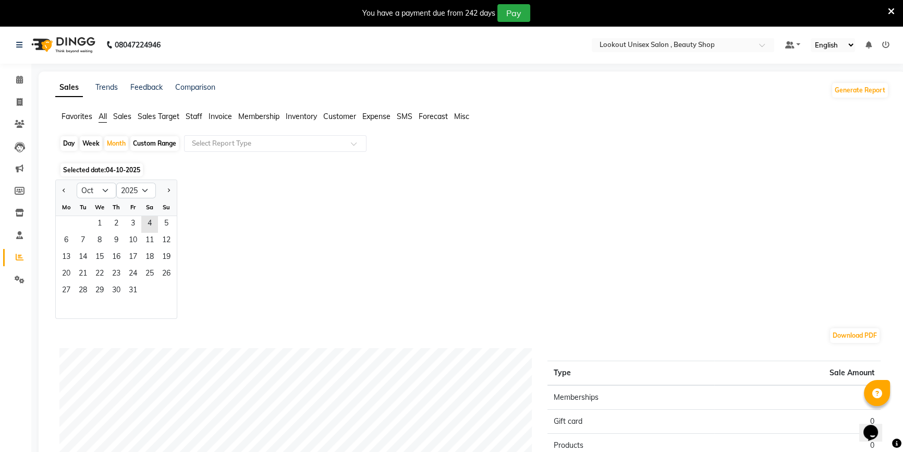
click at [70, 139] on div "Day" at bounding box center [69, 143] width 17 height 15
select select "10"
select select "2025"
click at [135, 222] on span "3" at bounding box center [133, 224] width 17 height 17
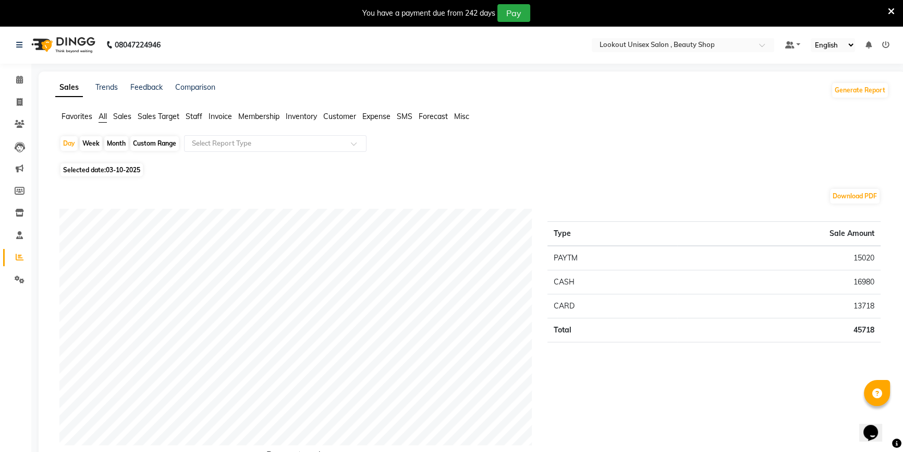
click at [195, 114] on span "Staff" at bounding box center [194, 116] width 17 height 9
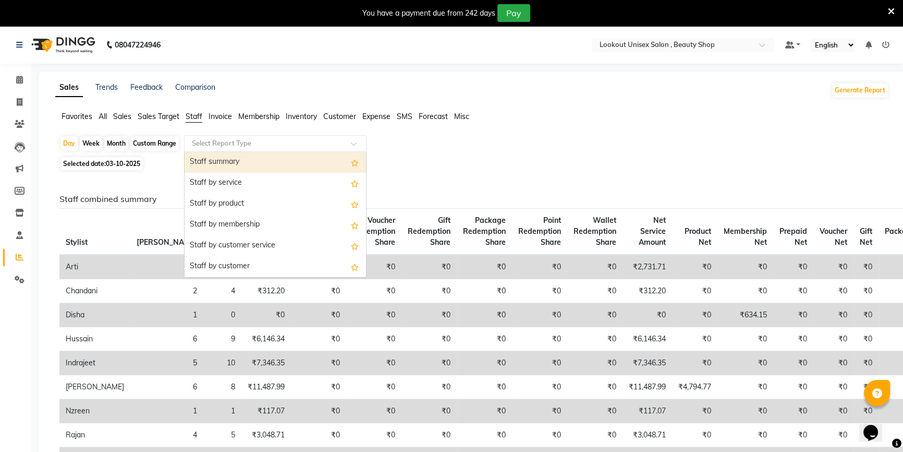
click at [197, 146] on input "text" at bounding box center [265, 143] width 150 height 10
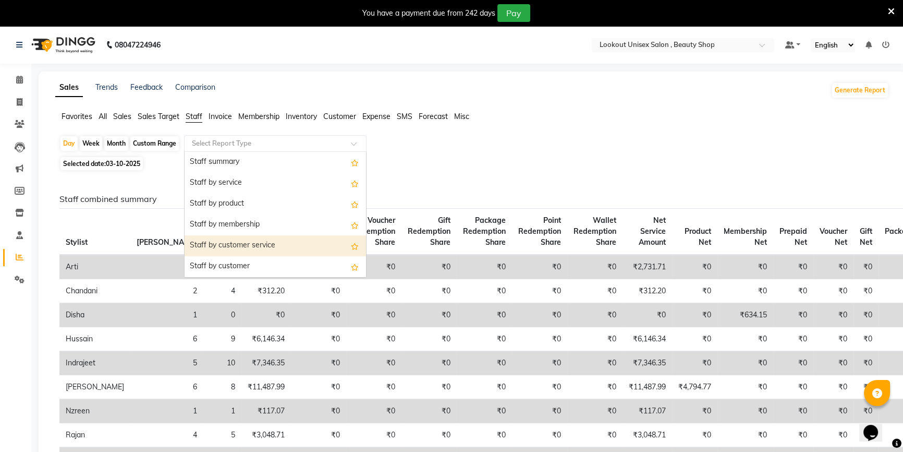
click at [207, 237] on div "Staff by customer service" at bounding box center [276, 245] width 182 height 21
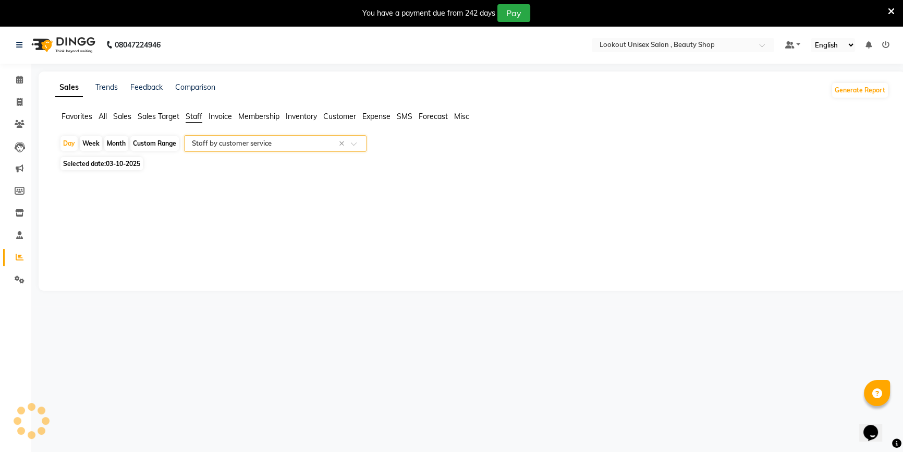
select select "full_report"
select select "csv"
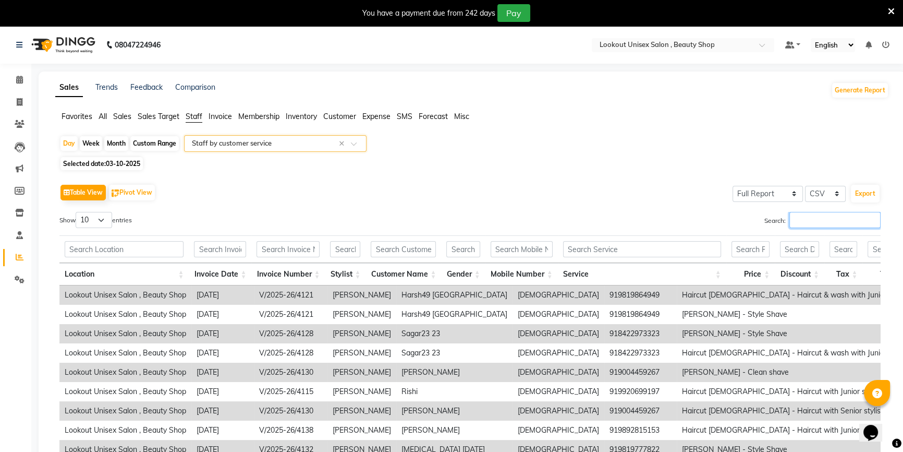
click at [798, 224] on input "Search:" at bounding box center [835, 220] width 91 height 16
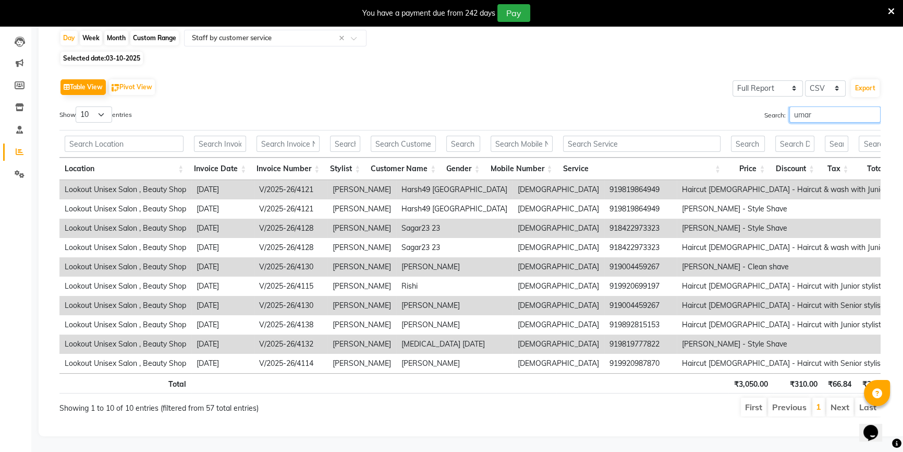
scroll to position [118, 0]
type input "umar"
click at [861, 401] on li "Last" at bounding box center [868, 406] width 26 height 19
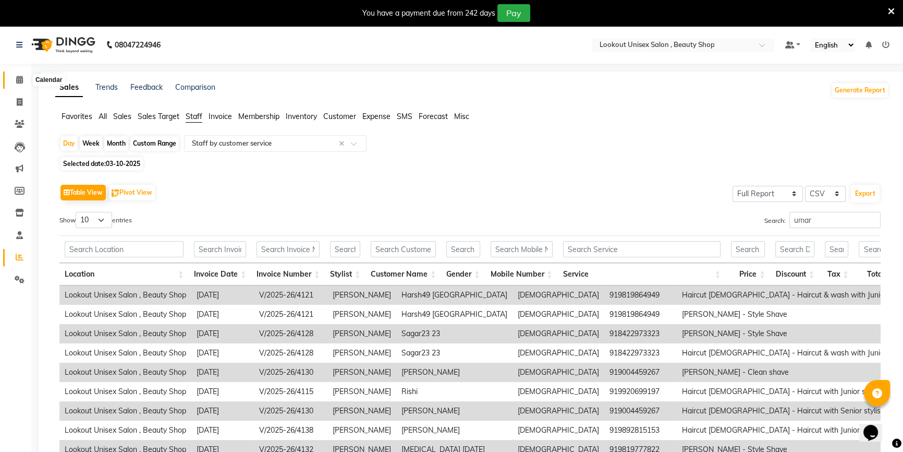
click at [10, 76] on span at bounding box center [19, 80] width 18 height 12
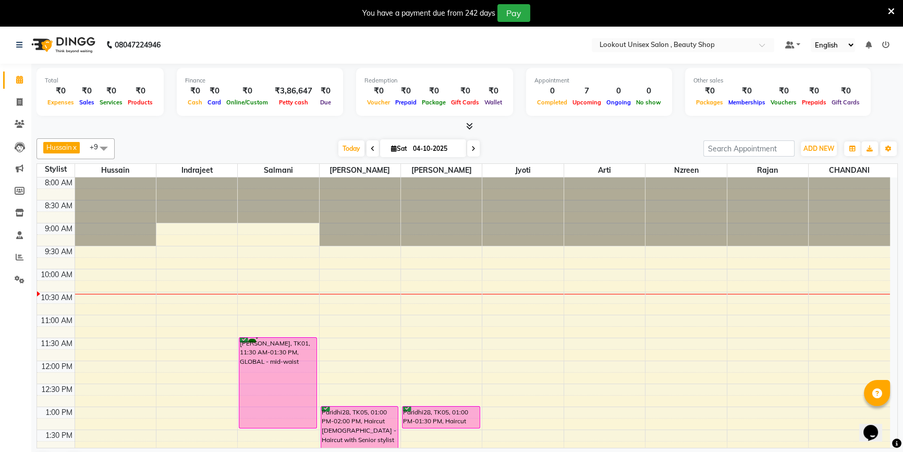
click at [372, 147] on span at bounding box center [373, 148] width 13 height 16
type input "03-10-2025"
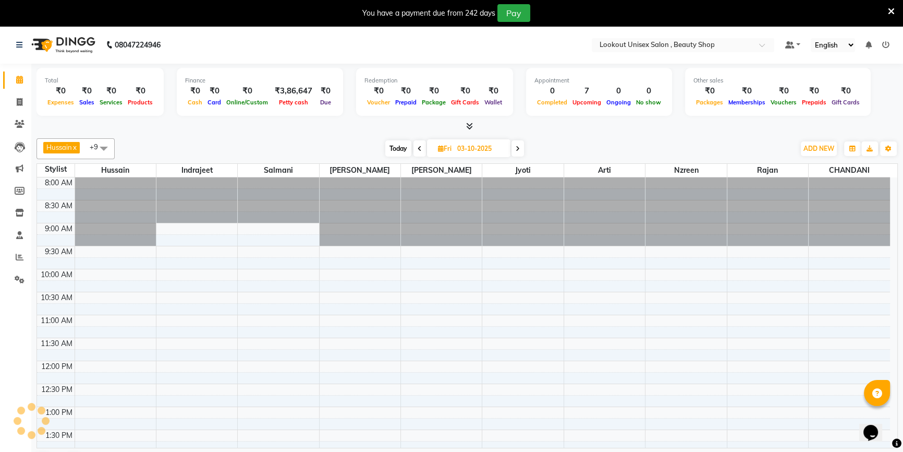
scroll to position [92, 0]
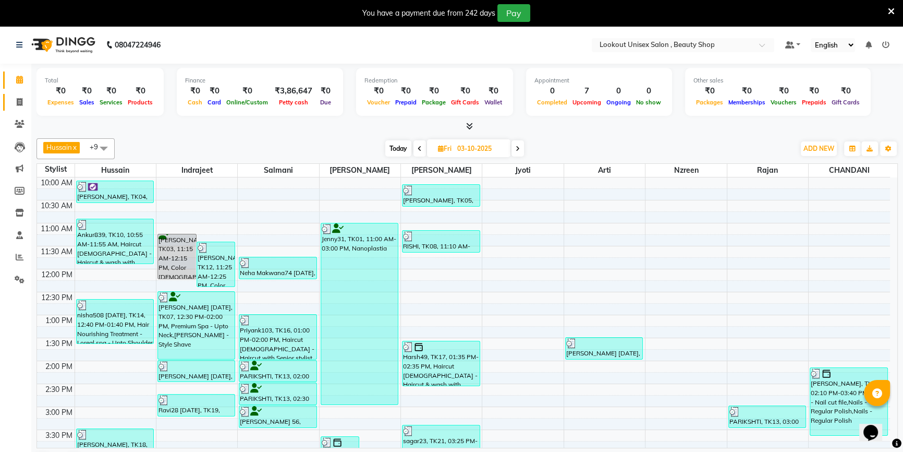
click at [7, 97] on link "Invoice" at bounding box center [15, 102] width 25 height 17
select select "service"
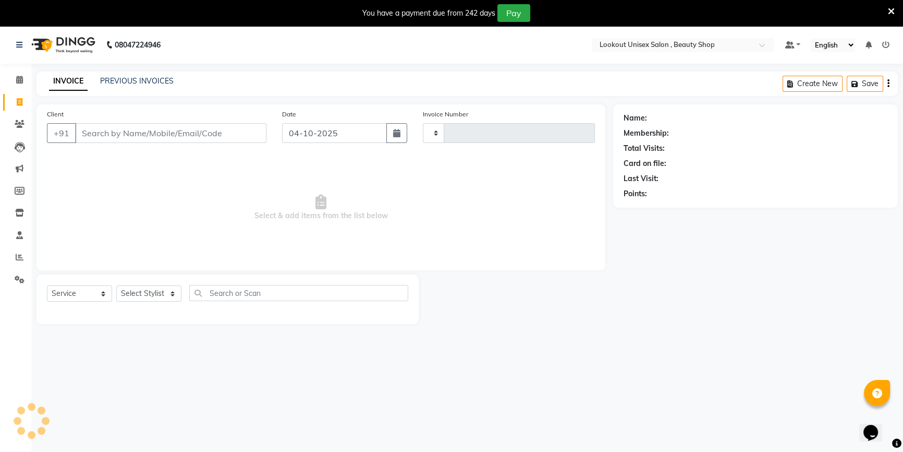
type input "4143"
select select "7658"
click at [141, 77] on link "PREVIOUS INVOICES" at bounding box center [137, 80] width 74 height 9
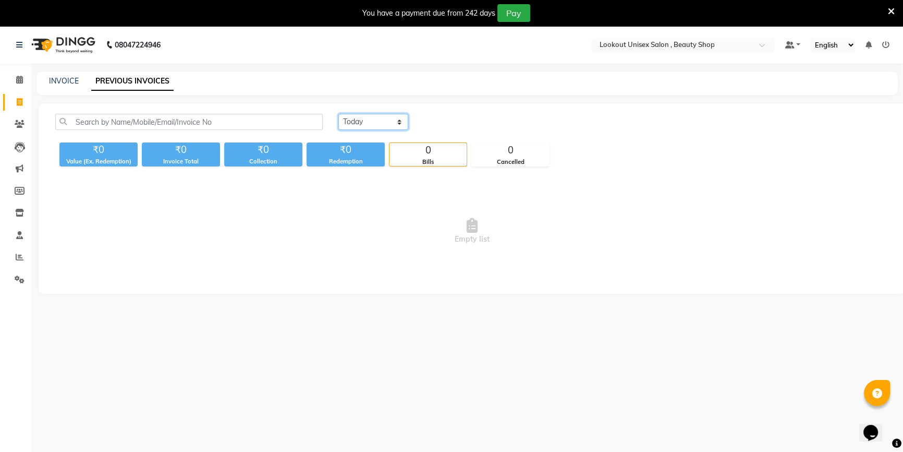
click at [368, 123] on select "[DATE] [DATE] Custom Range" at bounding box center [374, 122] width 70 height 16
select select "[DATE]"
click at [339, 114] on select "[DATE] [DATE] Custom Range" at bounding box center [374, 122] width 70 height 16
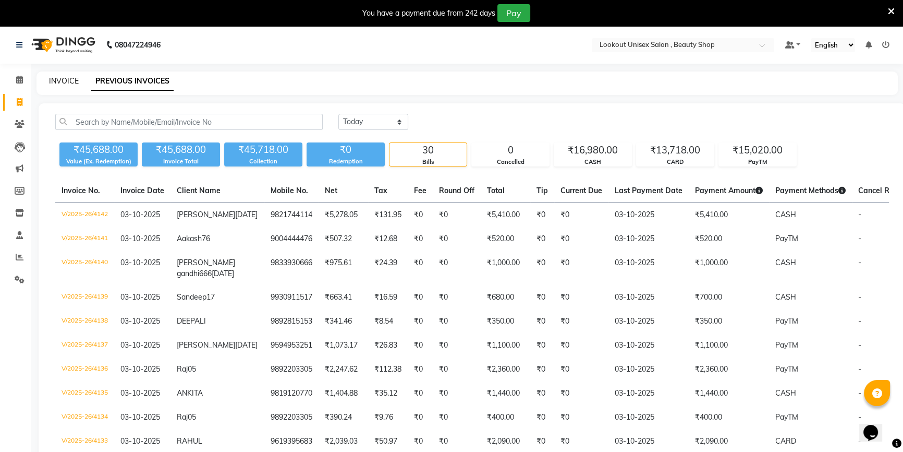
click at [57, 81] on link "INVOICE" at bounding box center [64, 80] width 30 height 9
select select "7658"
select select "service"
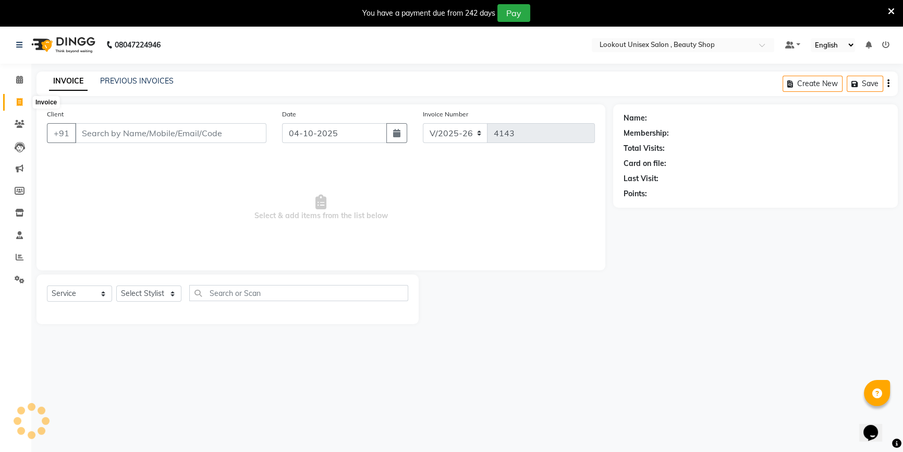
scroll to position [26, 0]
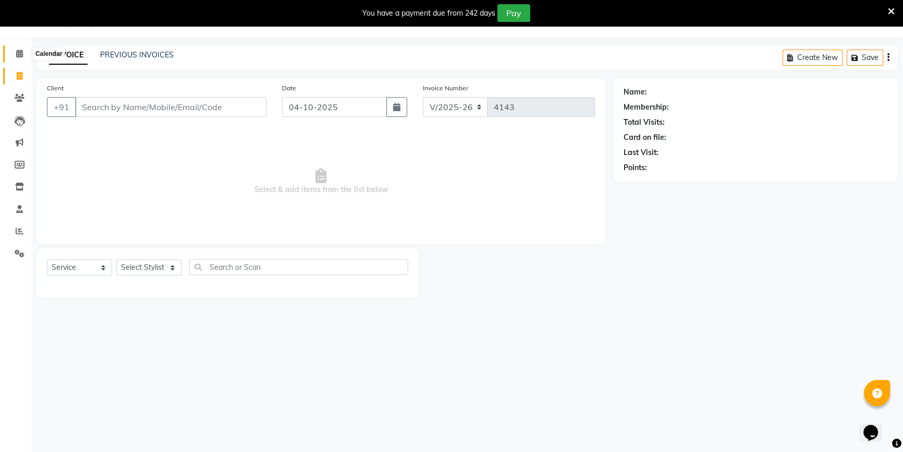
click at [17, 54] on icon at bounding box center [19, 54] width 7 height 8
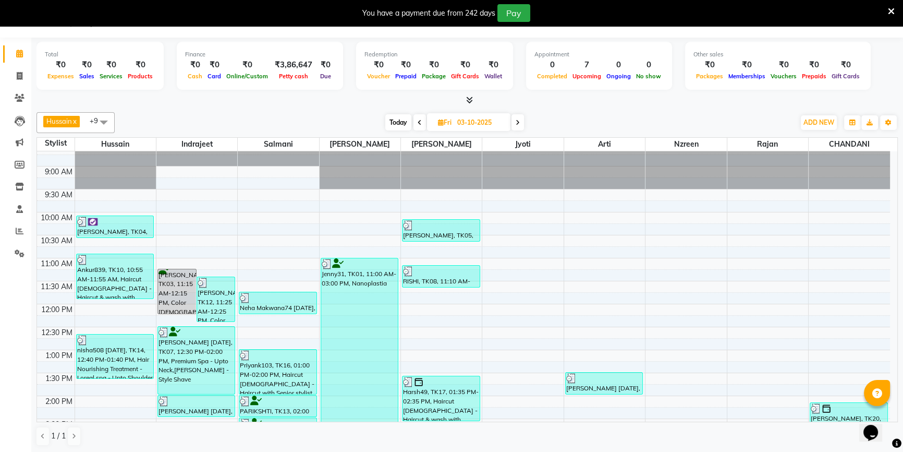
scroll to position [47, 0]
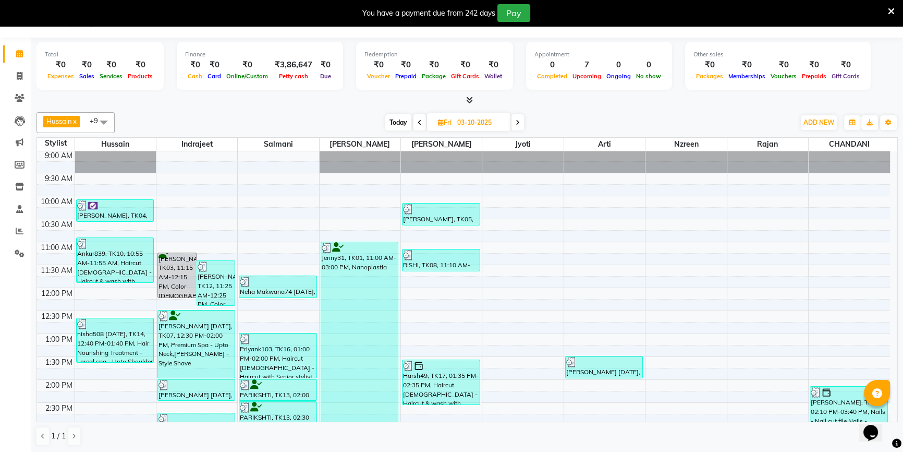
click at [488, 128] on input "03-10-2025" at bounding box center [480, 123] width 52 height 16
select select "10"
select select "2025"
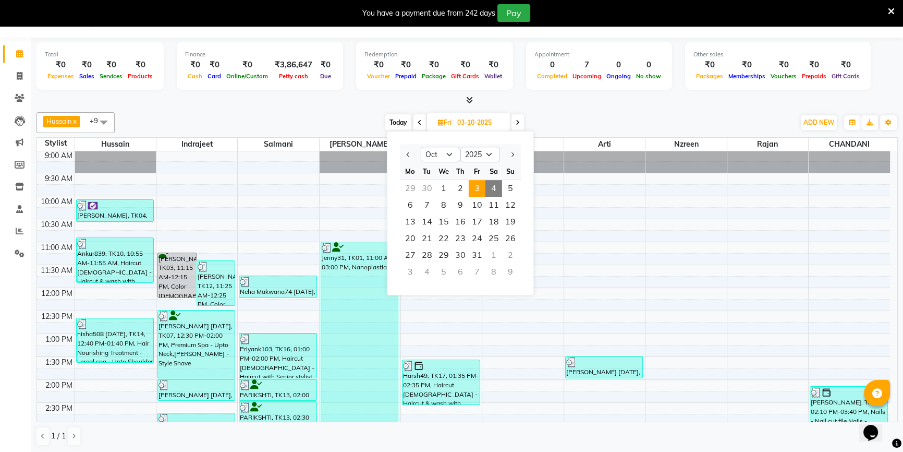
click at [499, 187] on span "4" at bounding box center [494, 188] width 17 height 17
type input "04-10-2025"
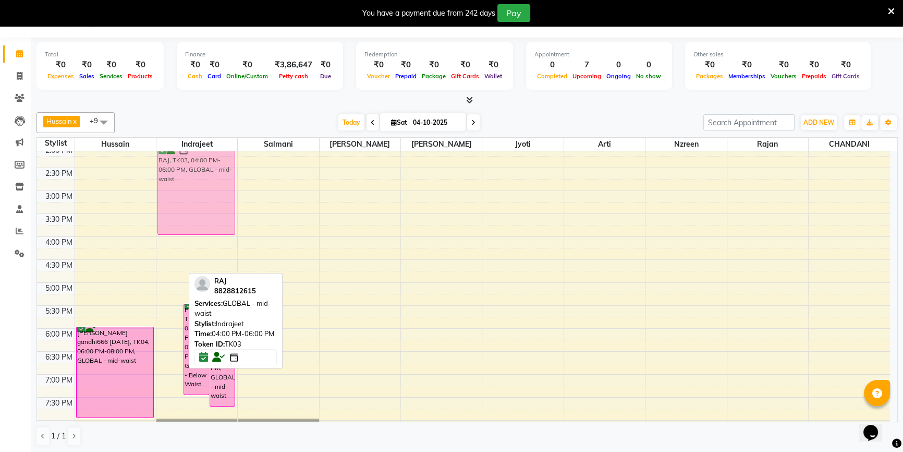
scroll to position [234, 0]
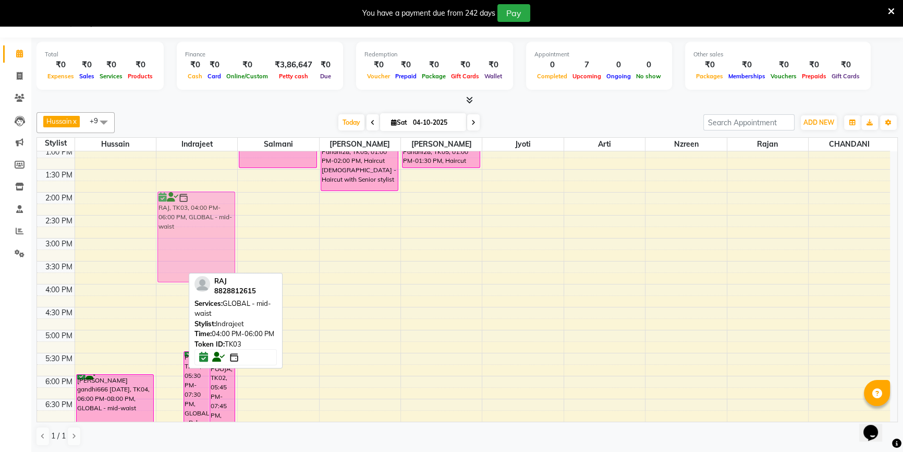
click at [162, 232] on div "RAJ, TK03, 04:00 PM-06:00 PM, GLOBAL - mid-waist POOJA, TK02, 05:30 PM-07:30 PM…" at bounding box center [196, 238] width 81 height 642
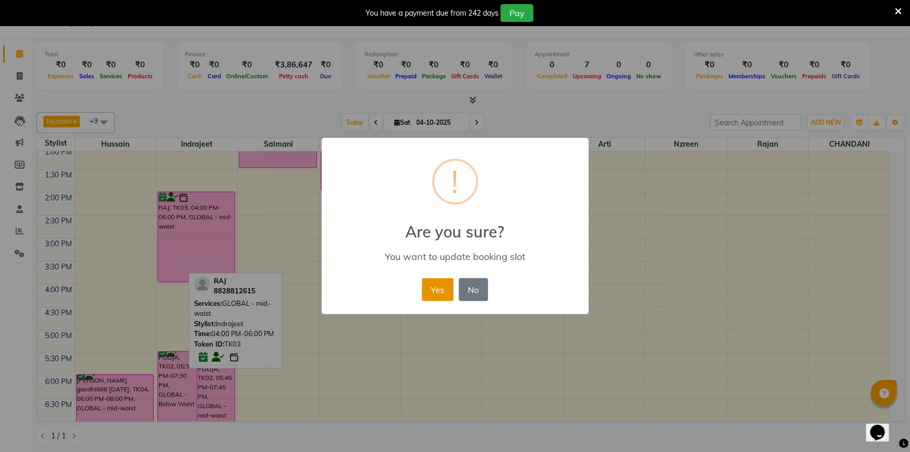
click at [436, 297] on button "Yes" at bounding box center [438, 289] width 32 height 23
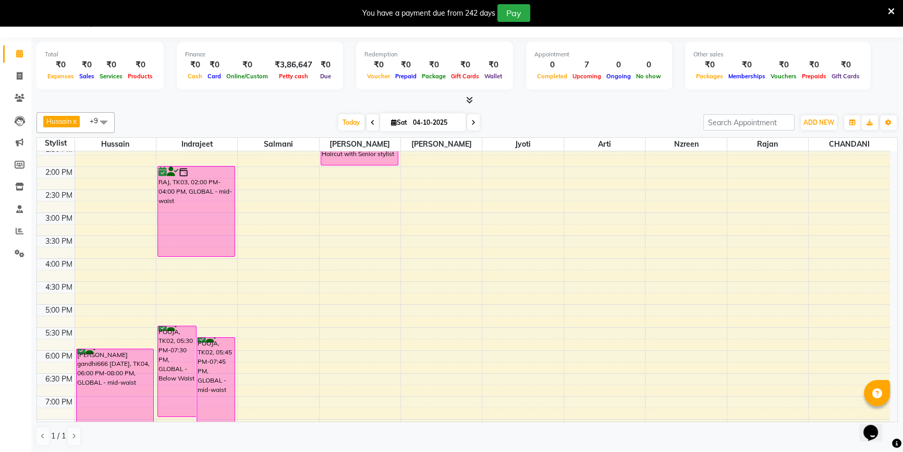
scroll to position [282, 0]
